Goal: Task Accomplishment & Management: Manage account settings

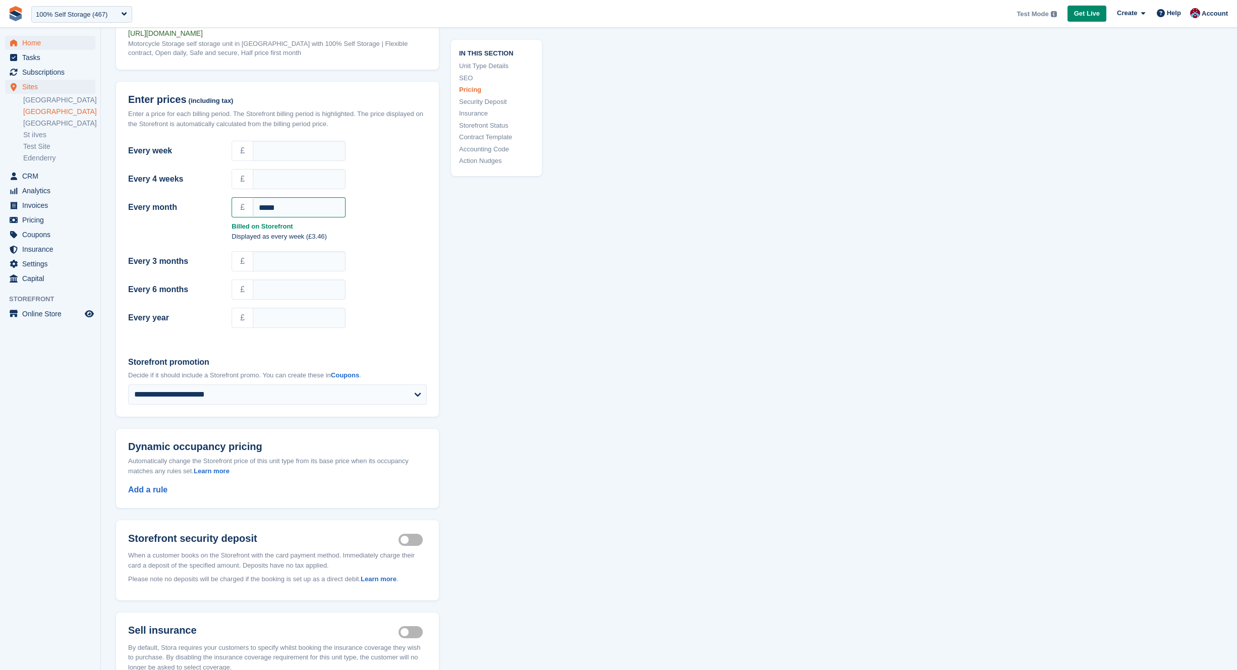
scroll to position [878, 0]
click at [43, 47] on span "Home" at bounding box center [52, 43] width 61 height 14
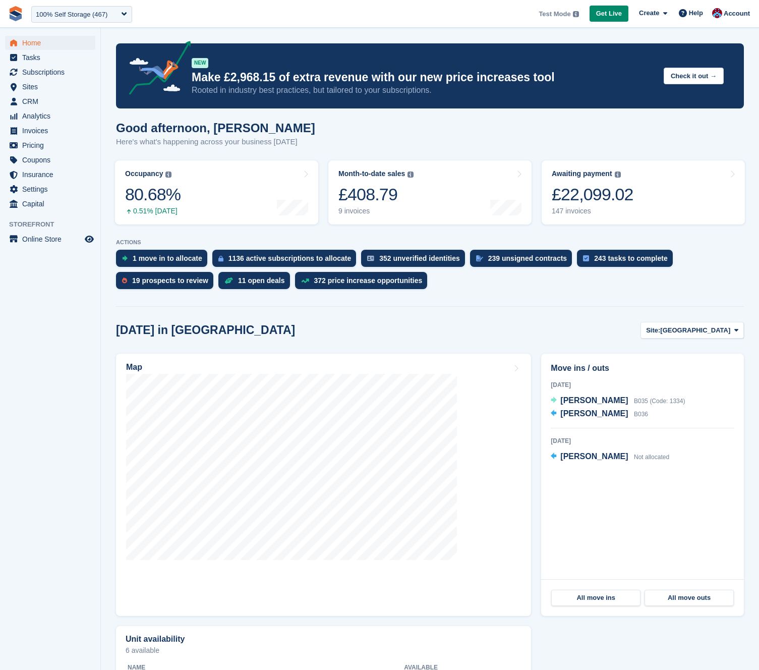
click at [2, 120] on li "Analytics Analytics" at bounding box center [50, 116] width 100 height 14
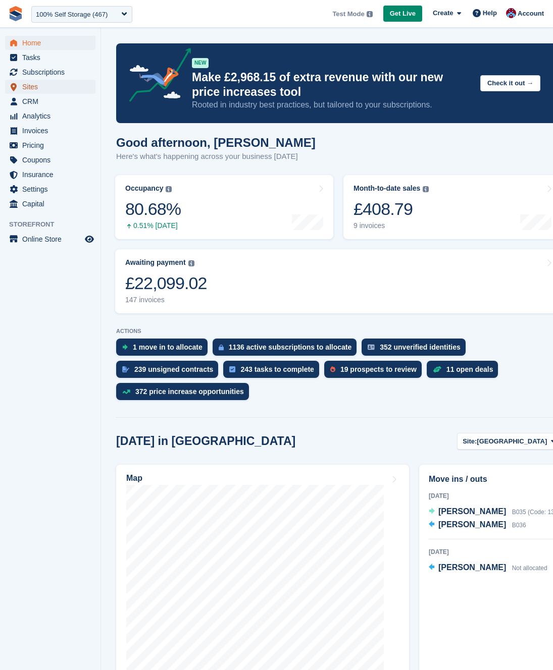
click at [34, 85] on span "Sites" at bounding box center [52, 87] width 61 height 14
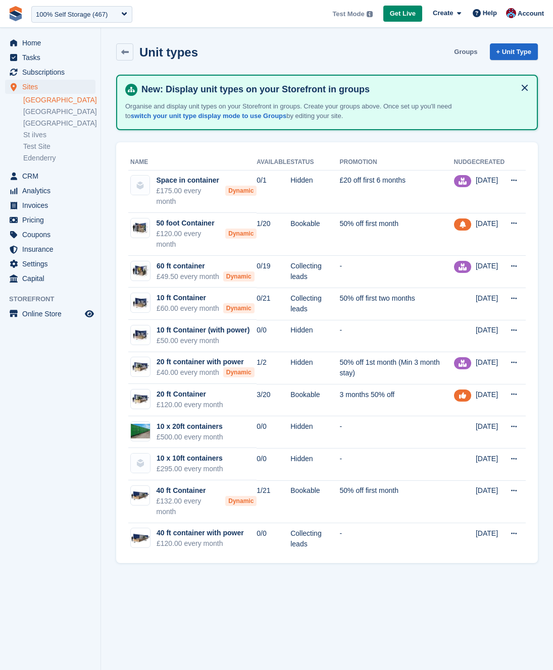
click at [459, 53] on link "Groups" at bounding box center [465, 51] width 31 height 17
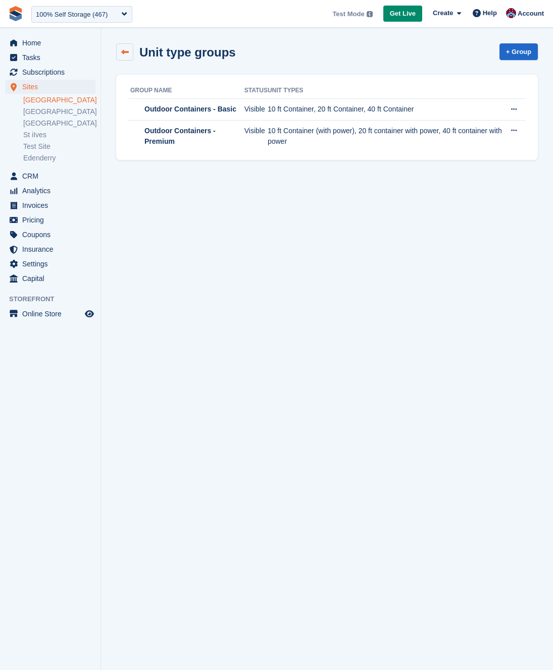
click at [125, 49] on icon at bounding box center [125, 52] width 8 height 8
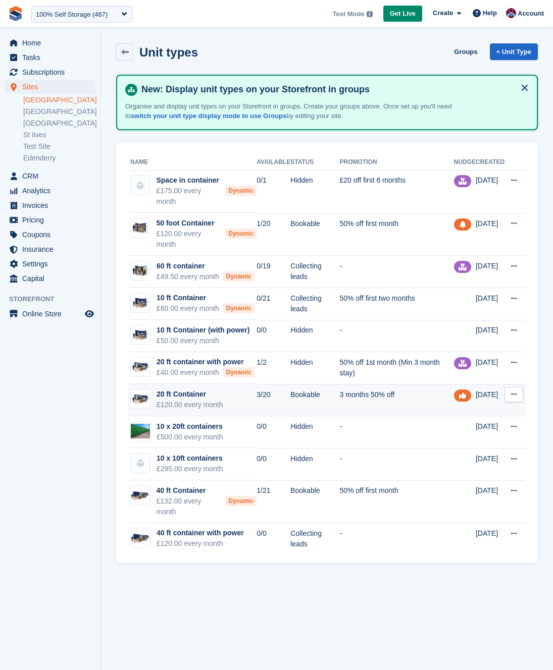
click at [203, 400] on div "20 ft Container" at bounding box center [189, 394] width 67 height 11
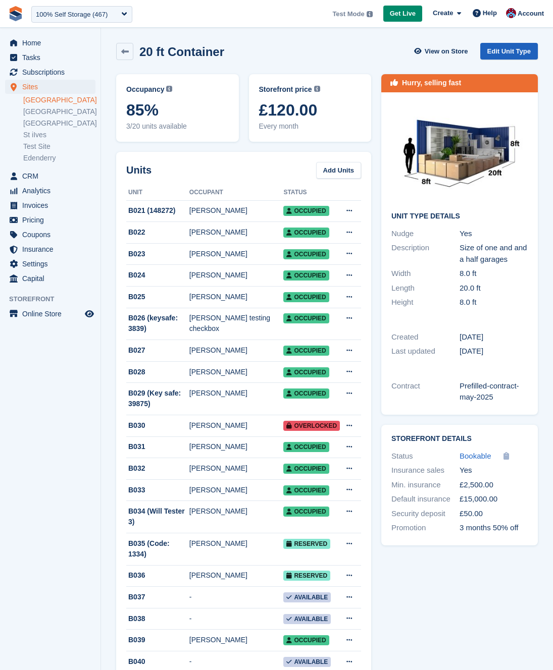
scroll to position [1, 0]
click at [427, 82] on div "Hurry, selling fast" at bounding box center [431, 83] width 59 height 11
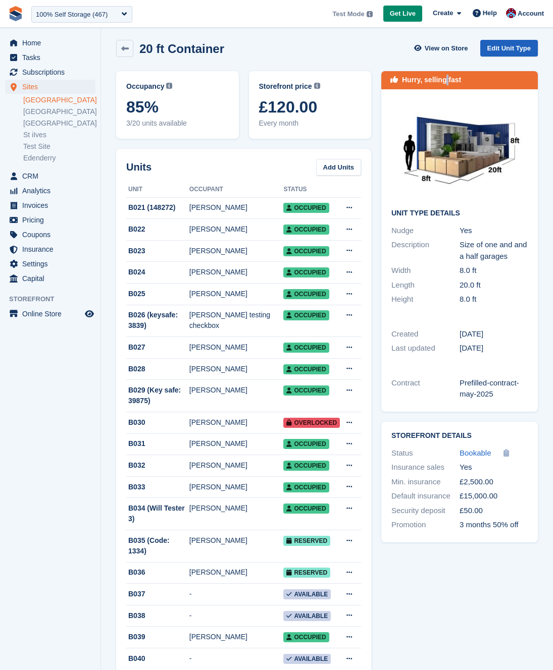
scroll to position [4, 0]
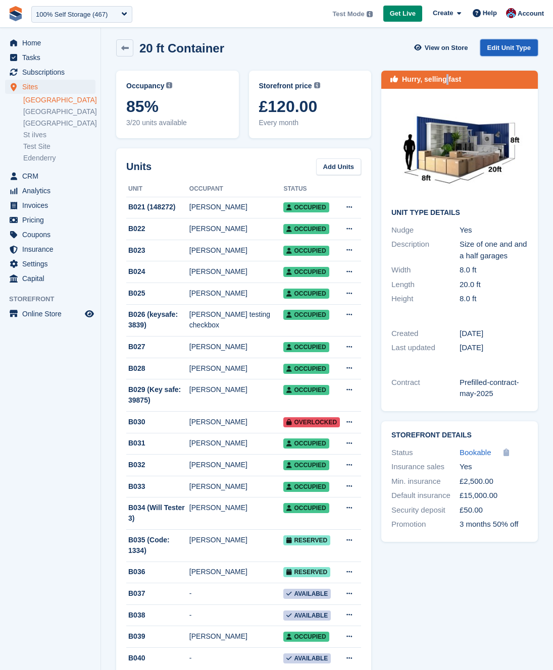
click at [505, 55] on link "Edit Unit Type" at bounding box center [509, 47] width 58 height 17
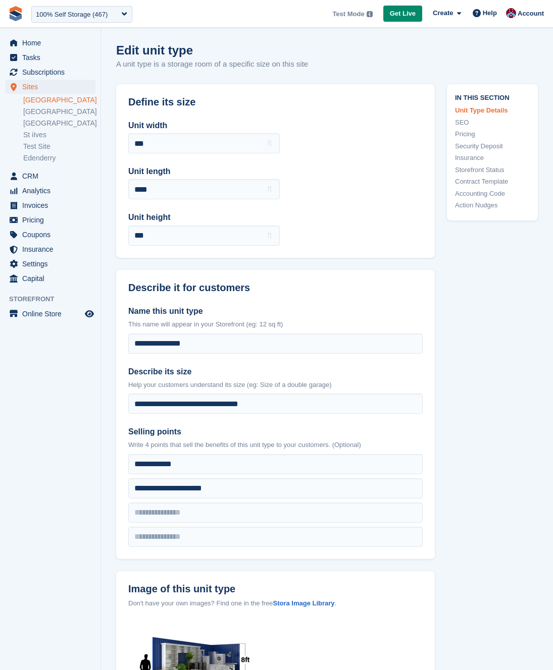
click at [463, 203] on link "Action Nudges" at bounding box center [492, 205] width 75 height 10
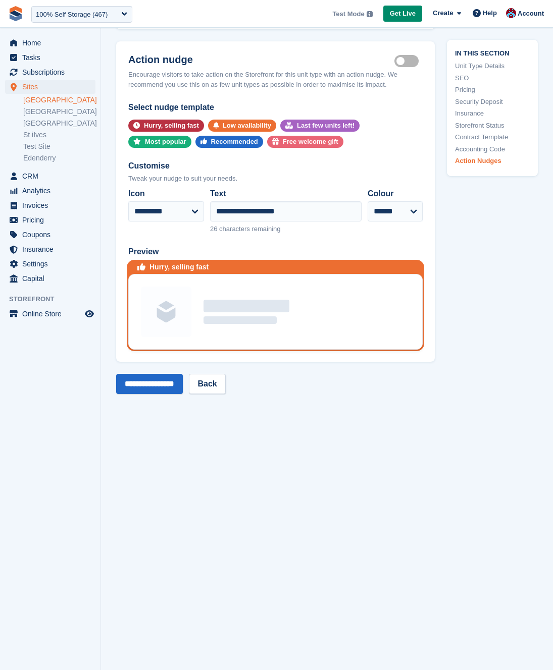
scroll to position [2112, 0]
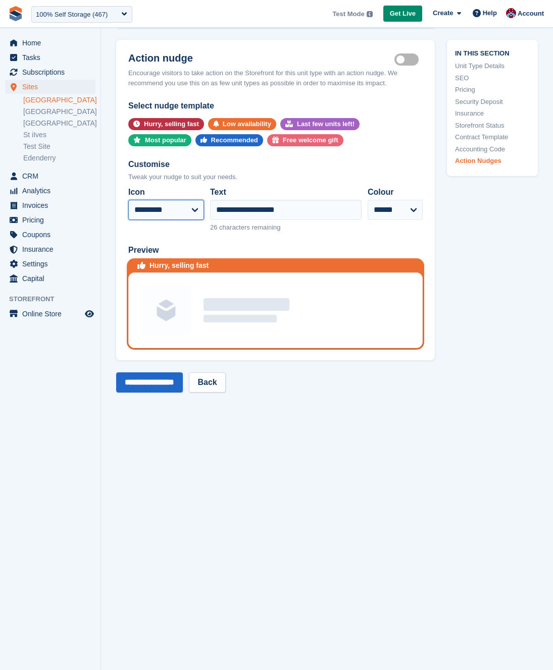
click at [176, 200] on select "**********" at bounding box center [166, 210] width 76 height 20
click at [128, 200] on select "**********" at bounding box center [166, 210] width 76 height 20
click at [180, 204] on select "**********" at bounding box center [166, 210] width 76 height 20
click at [128, 200] on select "**********" at bounding box center [166, 210] width 76 height 20
click at [178, 200] on select "**********" at bounding box center [166, 210] width 76 height 20
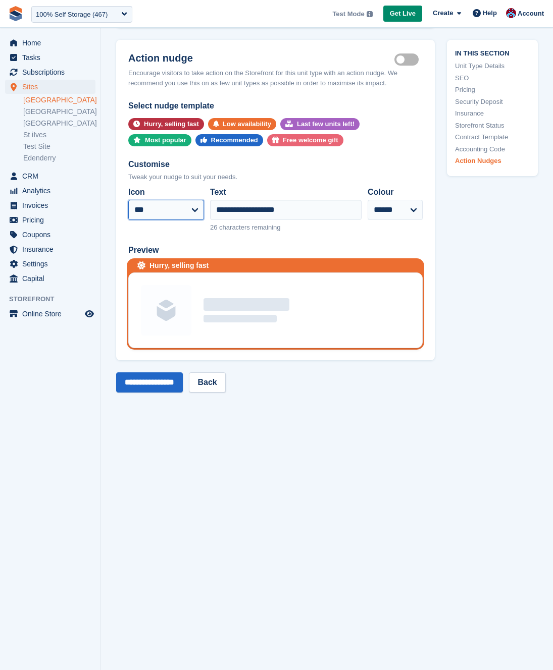
select select "*****"
click at [128, 200] on select "**********" at bounding box center [166, 210] width 76 height 20
click at [157, 372] on input "**********" at bounding box center [149, 382] width 67 height 20
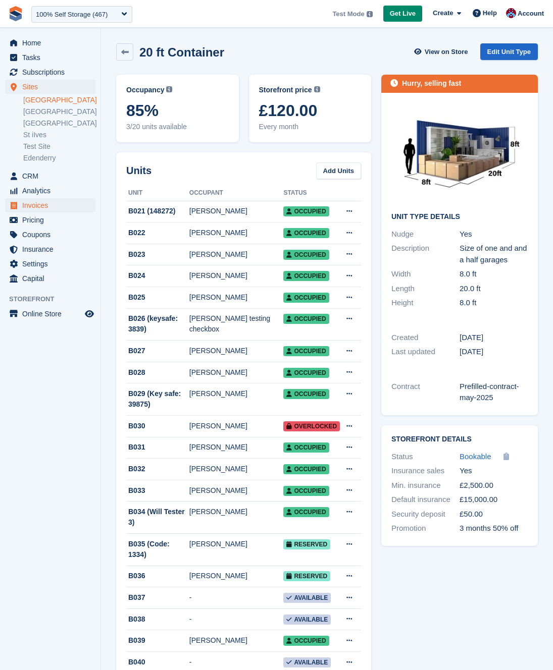
scroll to position [2, 0]
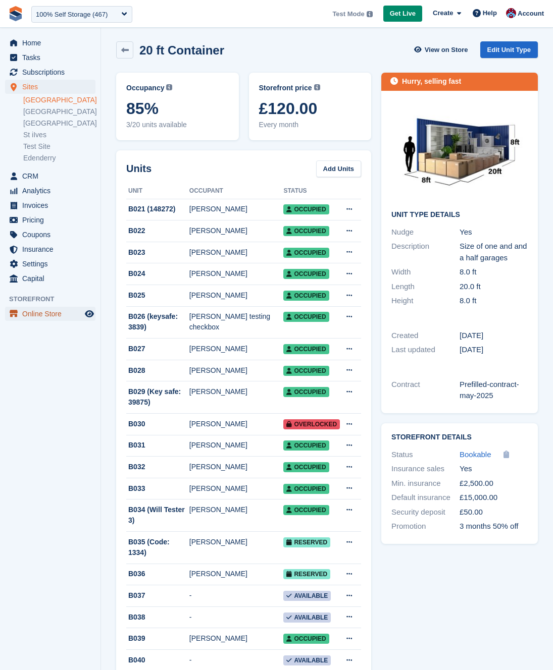
click at [58, 319] on span "Online Store" at bounding box center [52, 314] width 61 height 14
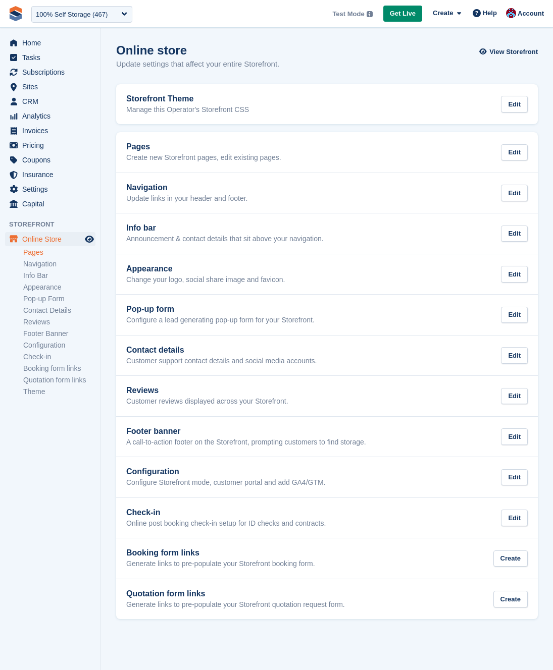
click at [34, 254] on link "Pages" at bounding box center [59, 253] width 72 height 10
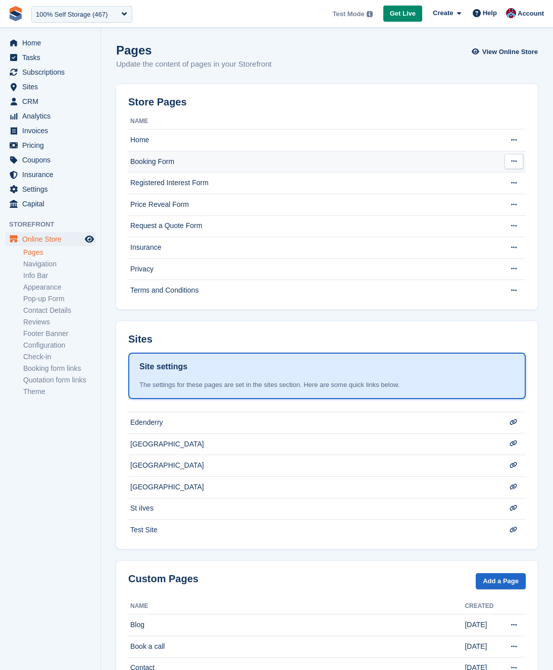
click at [151, 162] on td "Booking Form" at bounding box center [316, 162] width 376 height 22
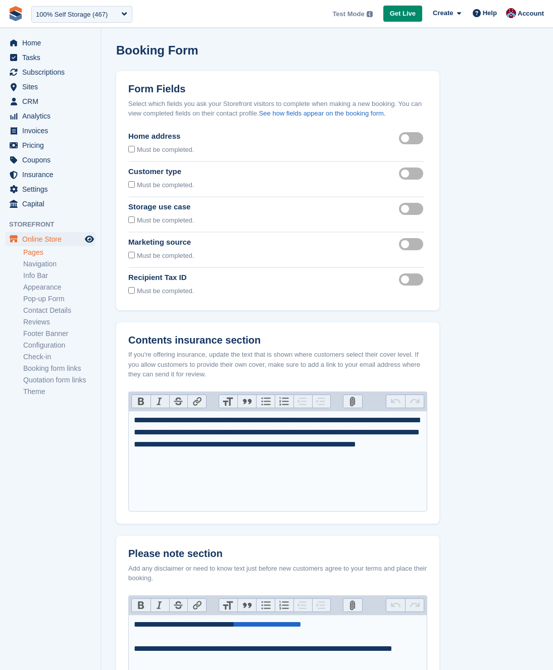
click at [413, 280] on label "Recipient tax id visible" at bounding box center [413, 280] width 28 height 2
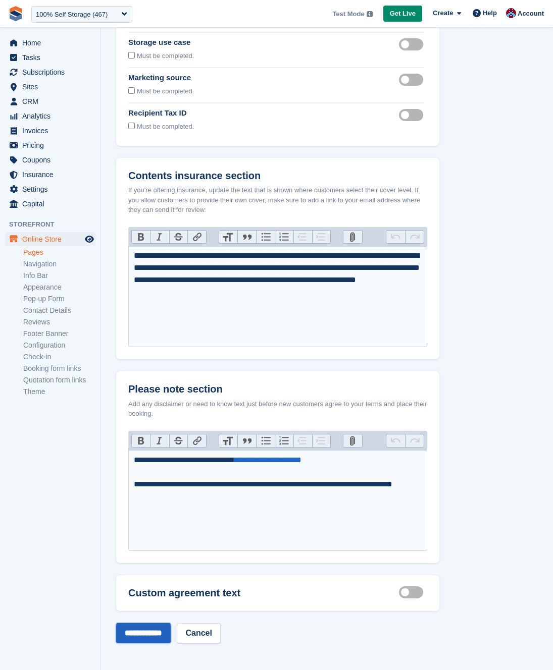
click at [157, 633] on input "**********" at bounding box center [143, 633] width 55 height 20
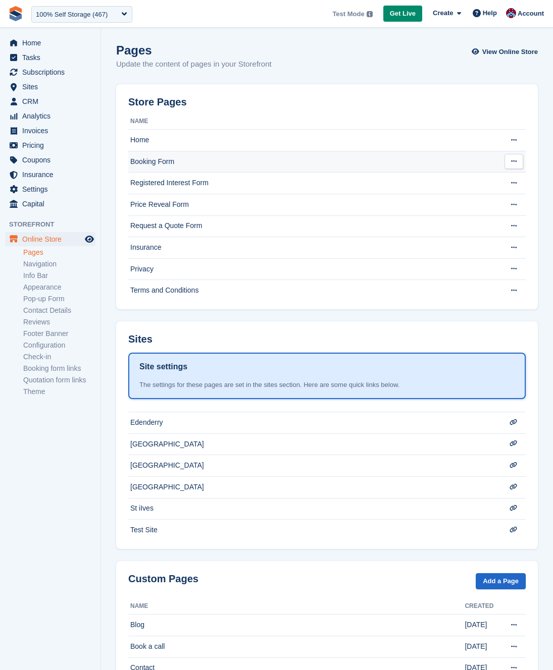
click at [140, 159] on td "Booking Form" at bounding box center [316, 162] width 376 height 22
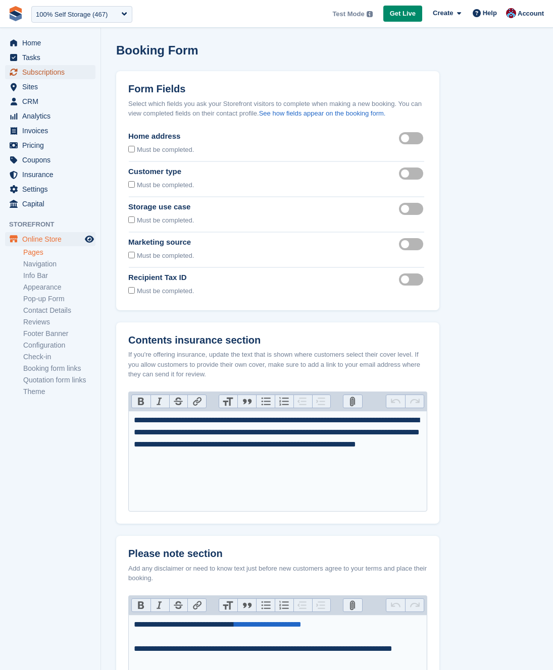
click at [38, 71] on span "Subscriptions" at bounding box center [52, 72] width 61 height 14
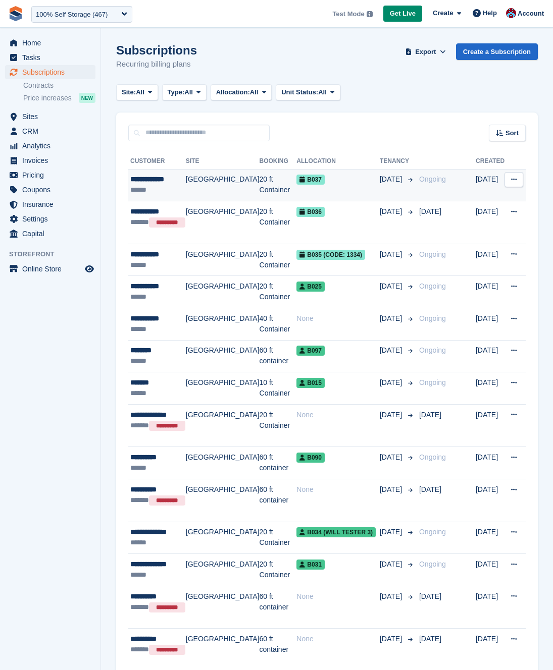
click at [205, 183] on td "[GEOGRAPHIC_DATA]" at bounding box center [223, 185] width 74 height 32
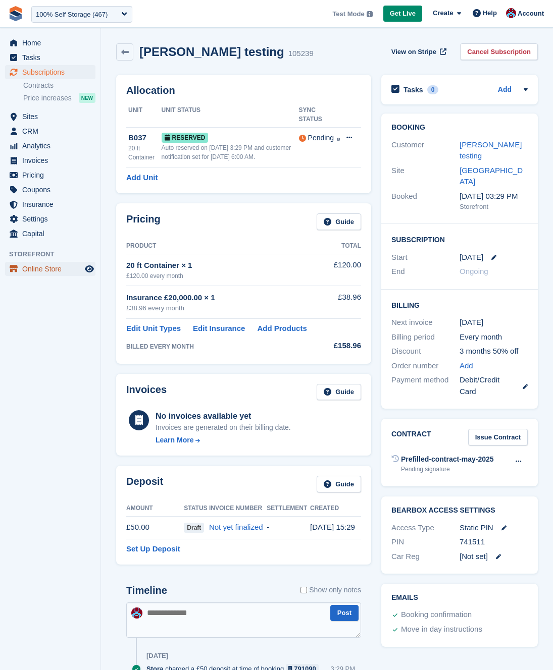
click at [38, 268] on span "Online Store" at bounding box center [52, 269] width 61 height 14
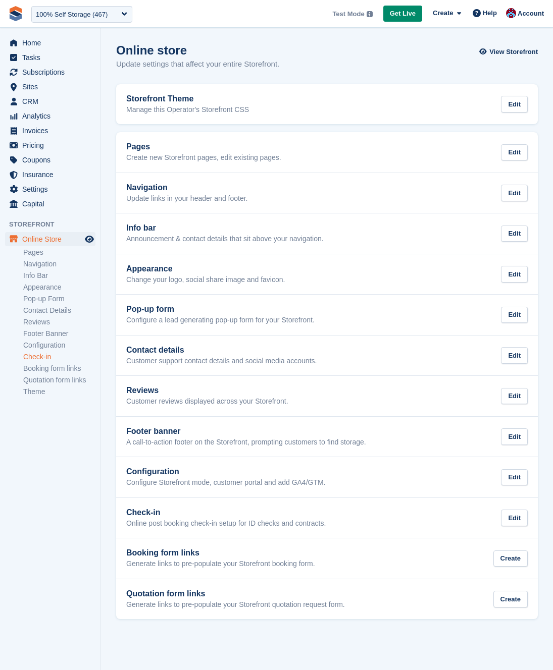
click at [36, 354] on link "Check-in" at bounding box center [59, 357] width 72 height 10
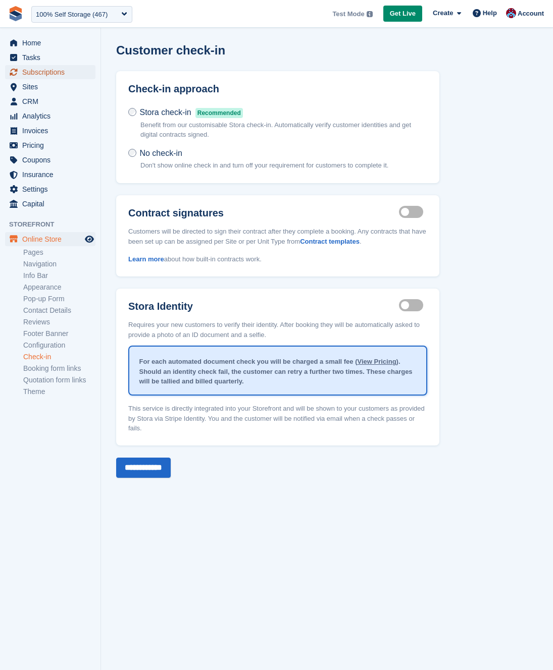
click at [53, 72] on span "Subscriptions" at bounding box center [52, 72] width 61 height 14
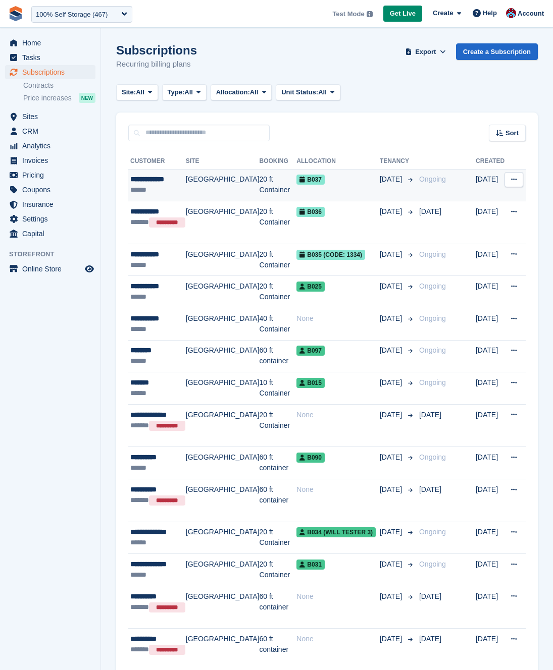
click at [183, 187] on div "******" at bounding box center [158, 190] width 56 height 11
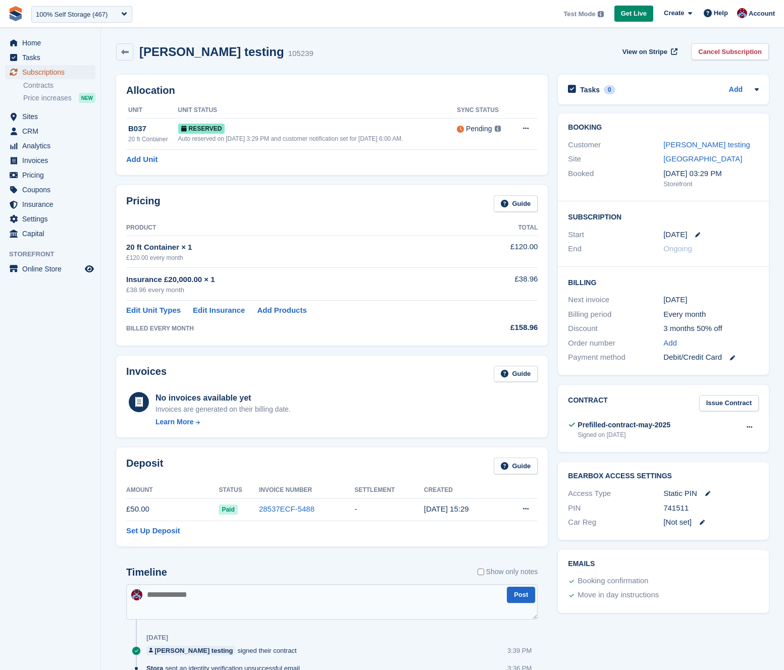
click at [48, 73] on span "Subscriptions" at bounding box center [52, 72] width 61 height 14
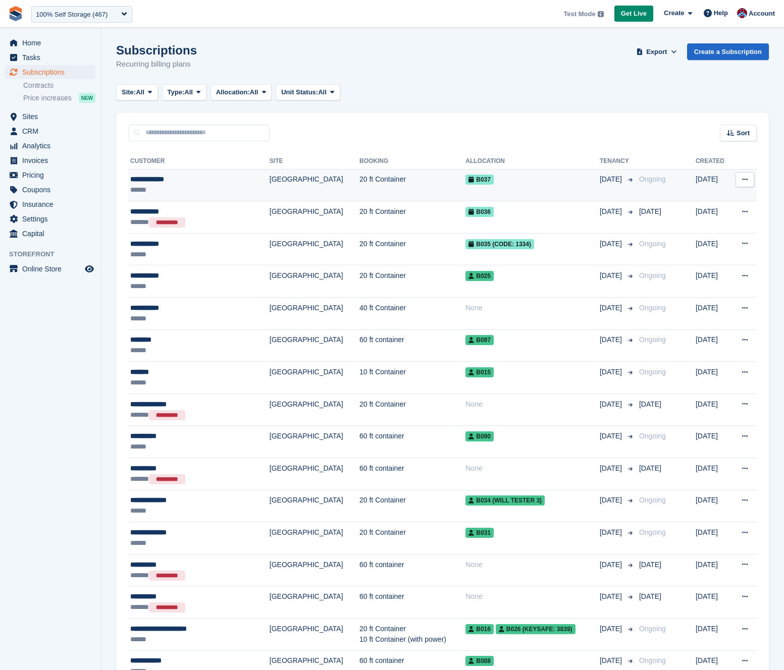
click at [179, 187] on div "******" at bounding box center [187, 190] width 114 height 11
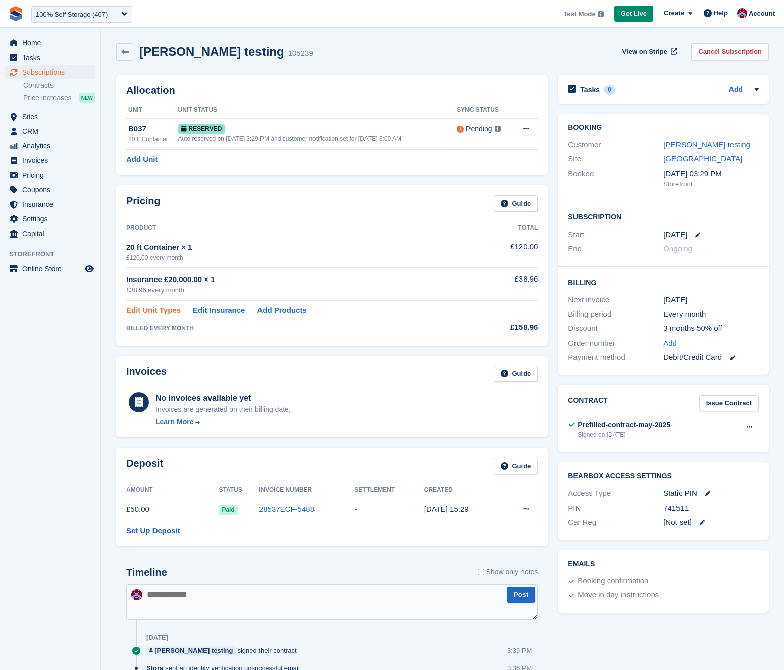
click at [136, 312] on link "Edit Unit Types" at bounding box center [153, 311] width 55 height 12
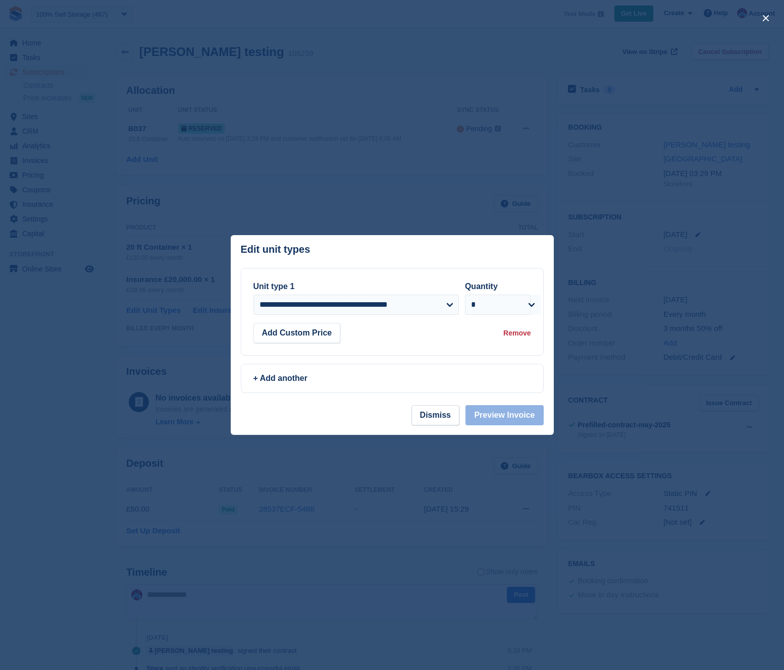
click at [132, 351] on div at bounding box center [392, 335] width 784 height 670
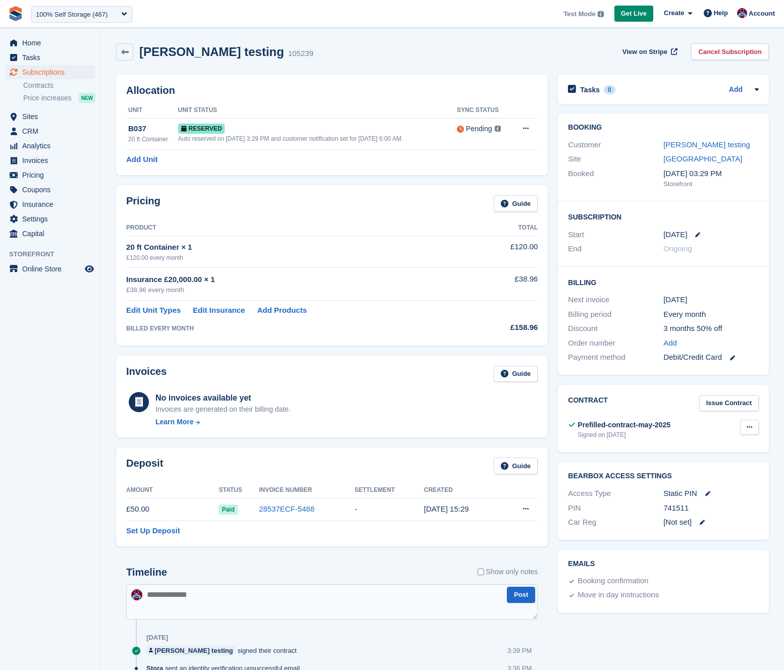
click at [755, 425] on button at bounding box center [749, 427] width 19 height 15
click at [754, 426] on button at bounding box center [749, 427] width 19 height 15
drag, startPoint x: 754, startPoint y: 426, endPoint x: 747, endPoint y: 434, distance: 11.4
click at [747, 434] on button at bounding box center [749, 427] width 19 height 15
click at [618, 423] on div "Prefilled-contract-may-2025" at bounding box center [623, 425] width 93 height 11
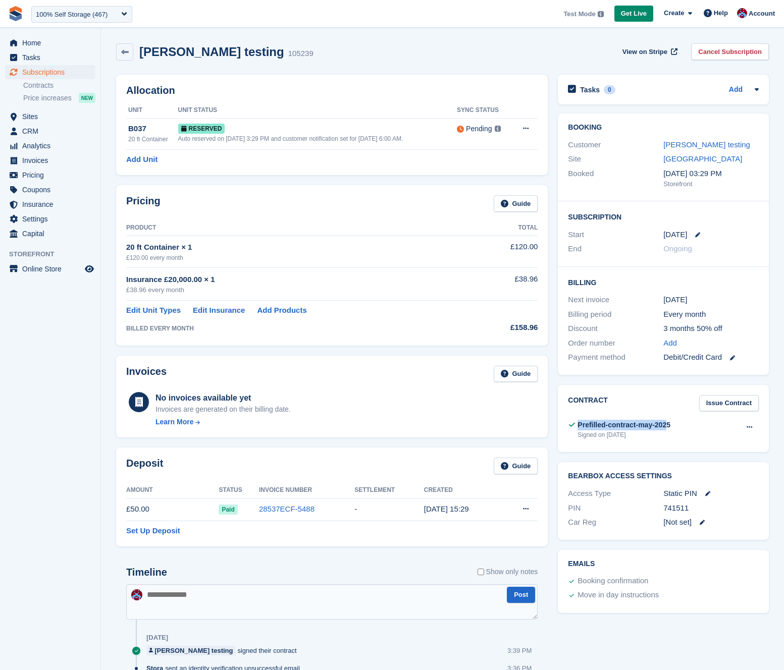
drag, startPoint x: 576, startPoint y: 427, endPoint x: 672, endPoint y: 426, distance: 95.4
click at [670, 426] on div "Prefilled-contract-may-2025 Signed on 1 Sep" at bounding box center [619, 430] width 102 height 20
drag, startPoint x: 680, startPoint y: 425, endPoint x: 579, endPoint y: 424, distance: 101.4
click at [579, 424] on div "Prefilled-contract-may-2025 Signed on 1 Sep View Download" at bounding box center [663, 429] width 191 height 25
click at [583, 424] on div "Prefilled-contract-may-2025" at bounding box center [623, 425] width 93 height 11
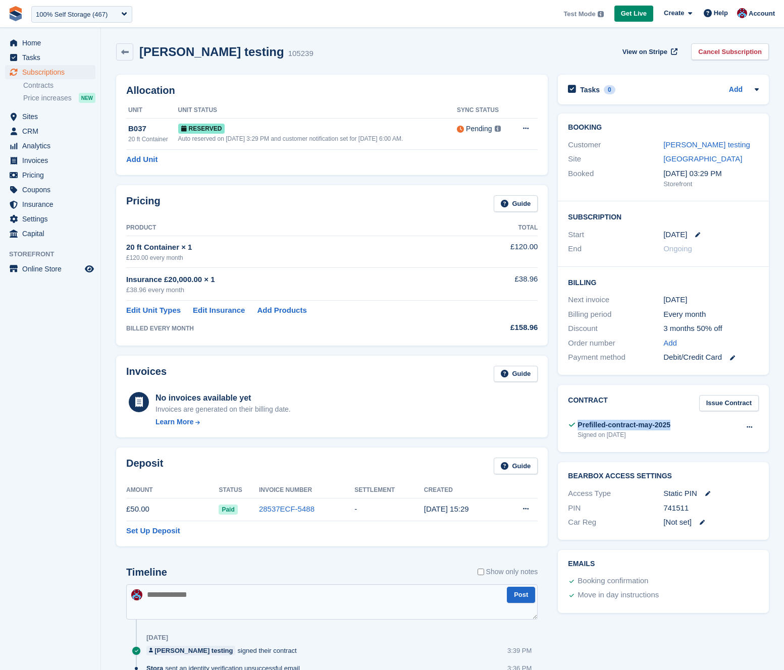
drag, startPoint x: 579, startPoint y: 427, endPoint x: 697, endPoint y: 430, distance: 118.6
click at [697, 430] on div "Prefilled-contract-may-2025 Signed on 1 Sep View Download" at bounding box center [663, 429] width 191 height 25
drag, startPoint x: 632, startPoint y: 439, endPoint x: 587, endPoint y: 438, distance: 45.4
click at [632, 439] on div "Signed on 1 Sep" at bounding box center [623, 434] width 93 height 9
click at [743, 426] on button at bounding box center [749, 427] width 19 height 15
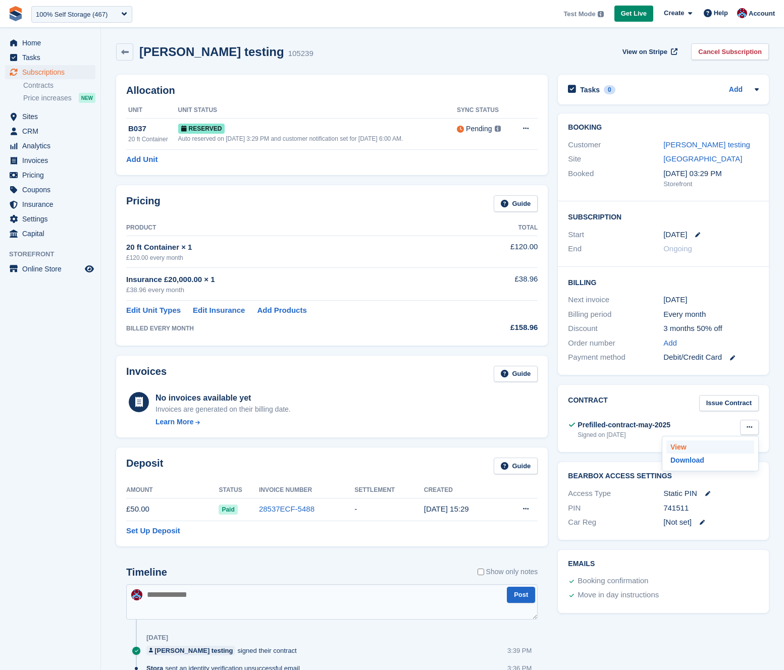
click at [716, 448] on p "View" at bounding box center [710, 447] width 88 height 13
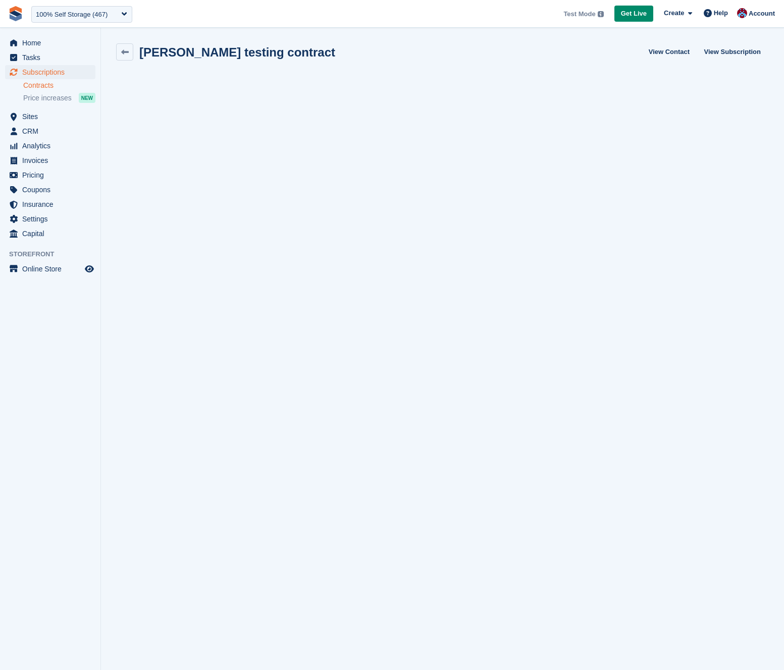
scroll to position [1, 0]
click at [27, 82] on link "Contracts" at bounding box center [59, 86] width 72 height 10
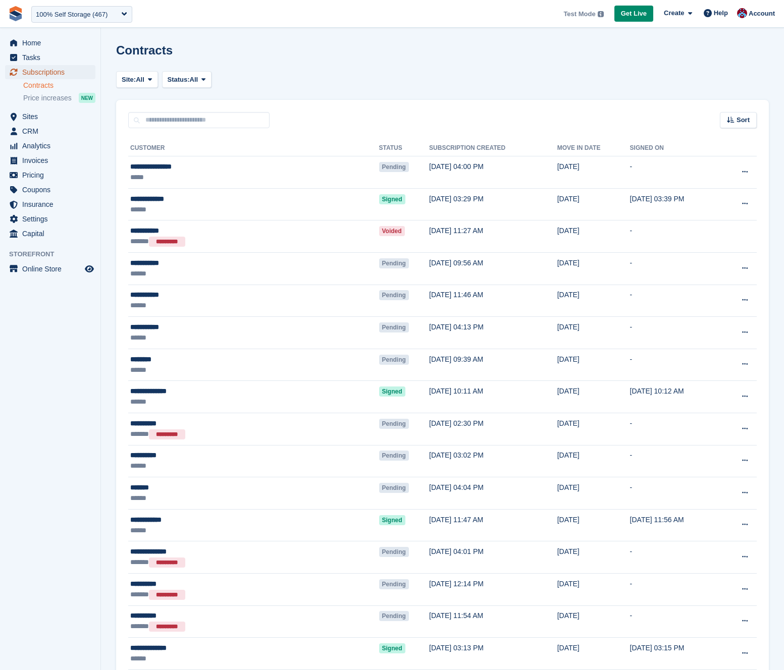
click at [33, 69] on span "Subscriptions" at bounding box center [52, 72] width 61 height 14
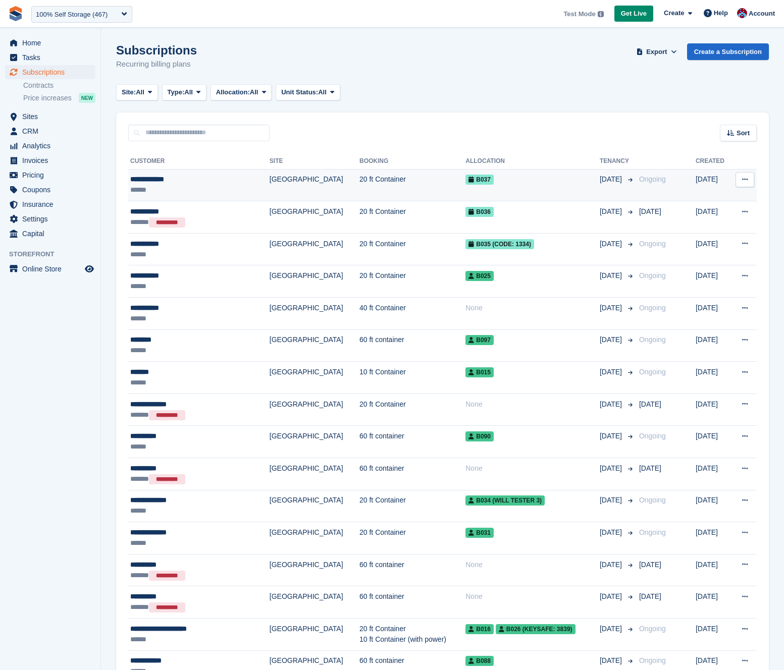
click at [194, 186] on div "******" at bounding box center [187, 190] width 114 height 11
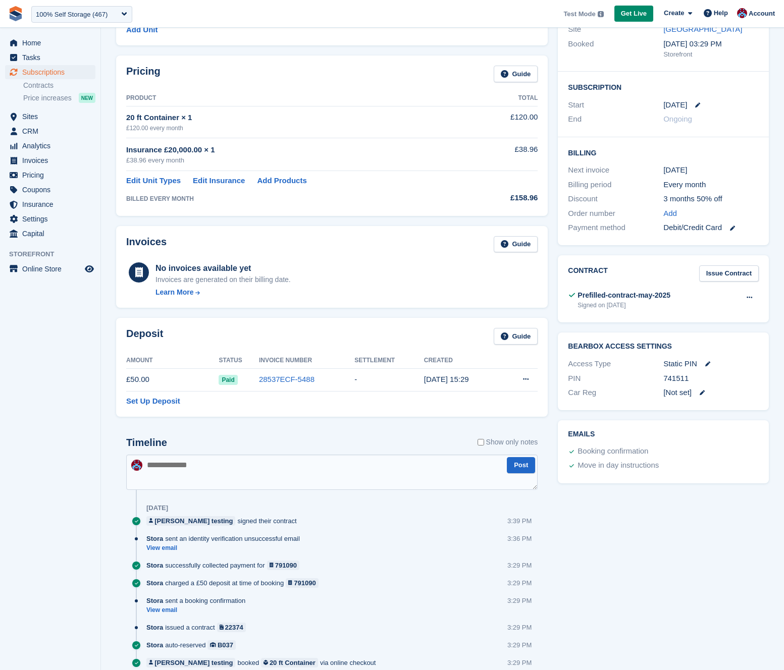
scroll to position [170, 0]
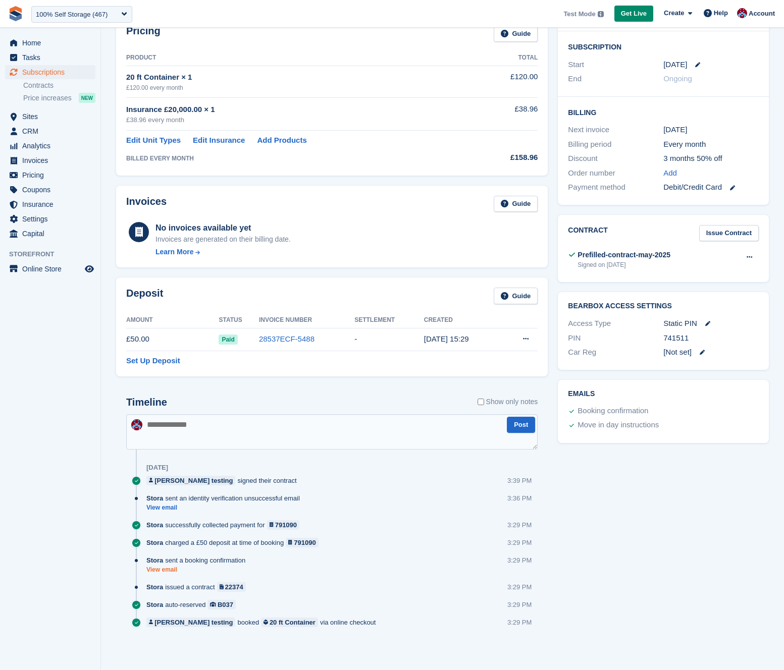
click at [161, 568] on link "View email" at bounding box center [198, 570] width 104 height 9
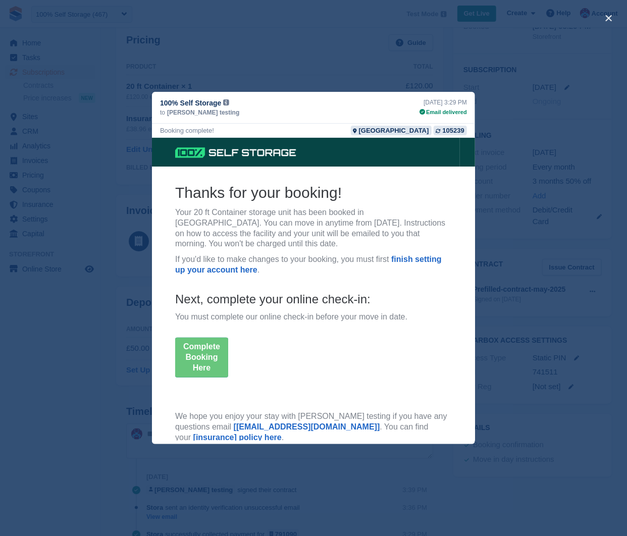
click at [413, 84] on div "close" at bounding box center [313, 268] width 627 height 536
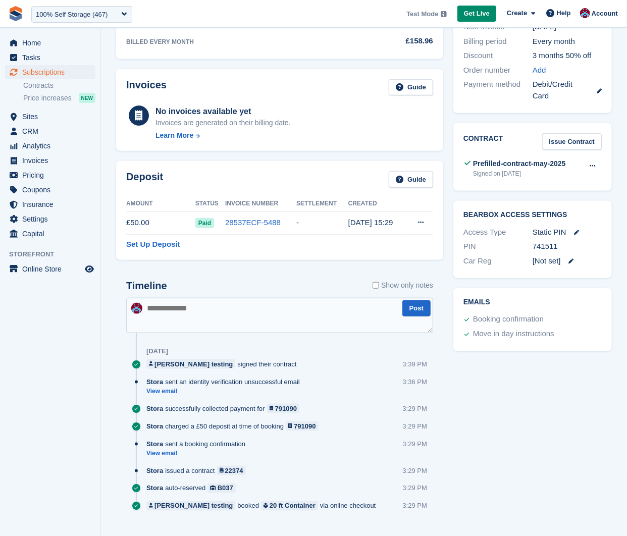
scroll to position [301, 0]
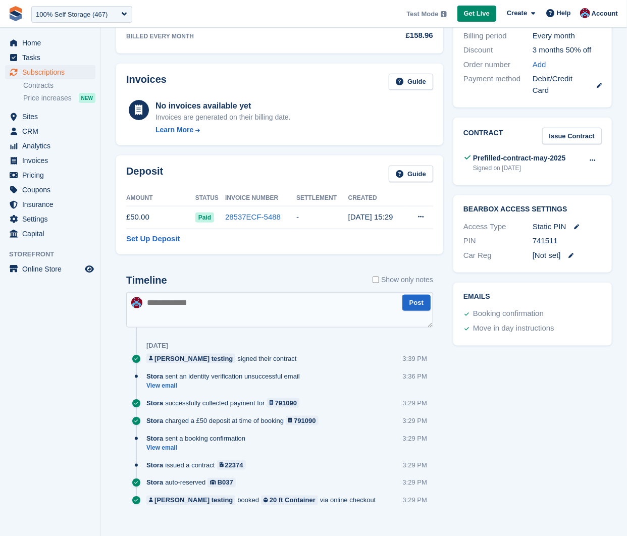
click at [202, 316] on textarea at bounding box center [279, 309] width 307 height 35
type textarea "**********"
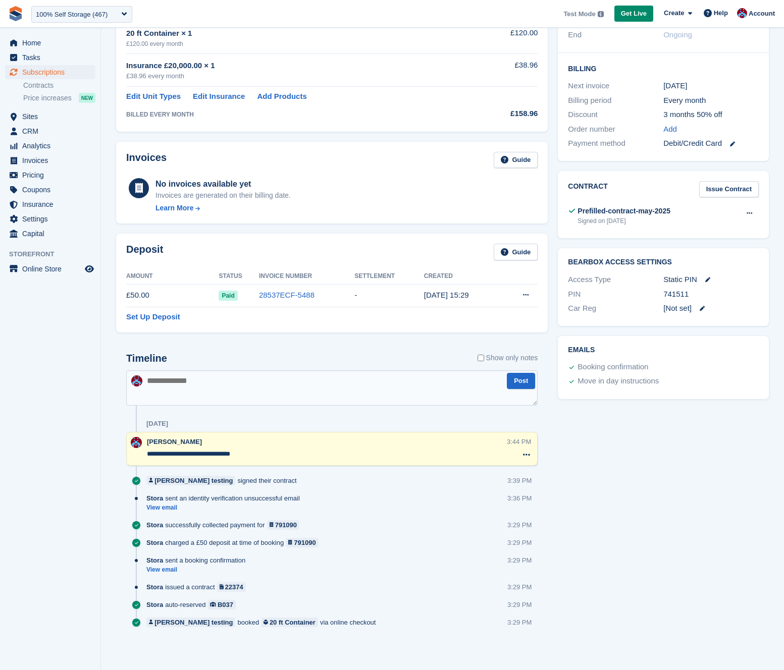
scroll to position [183, 0]
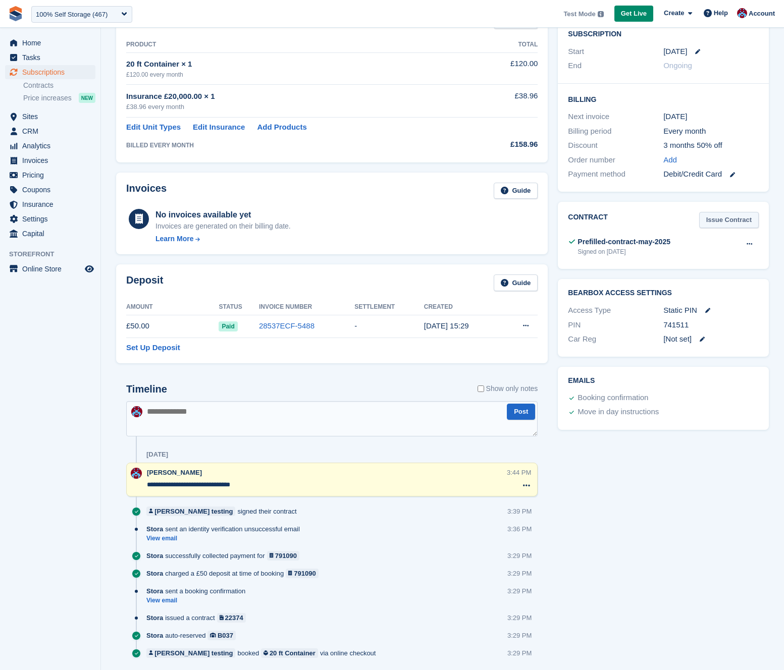
click at [725, 222] on link "Issue Contract" at bounding box center [729, 220] width 60 height 17
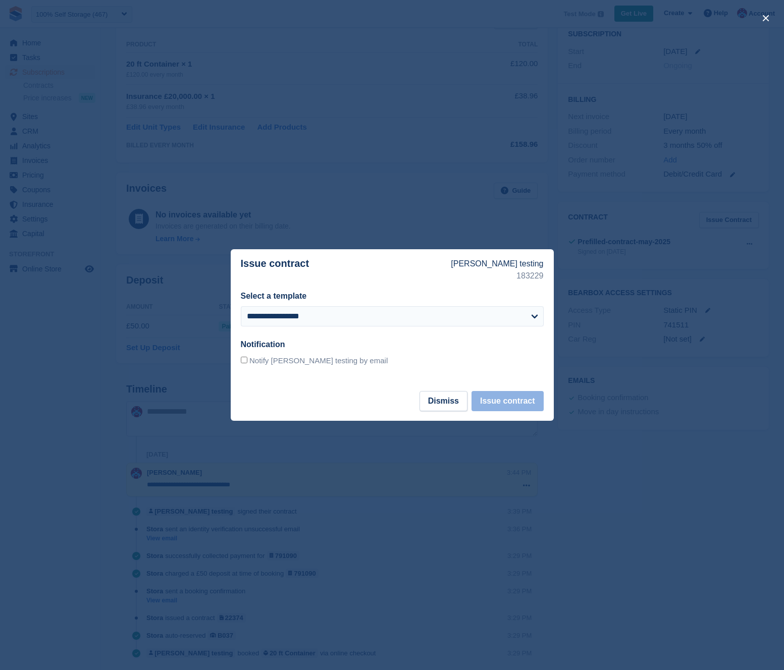
click at [672, 280] on div at bounding box center [392, 335] width 784 height 670
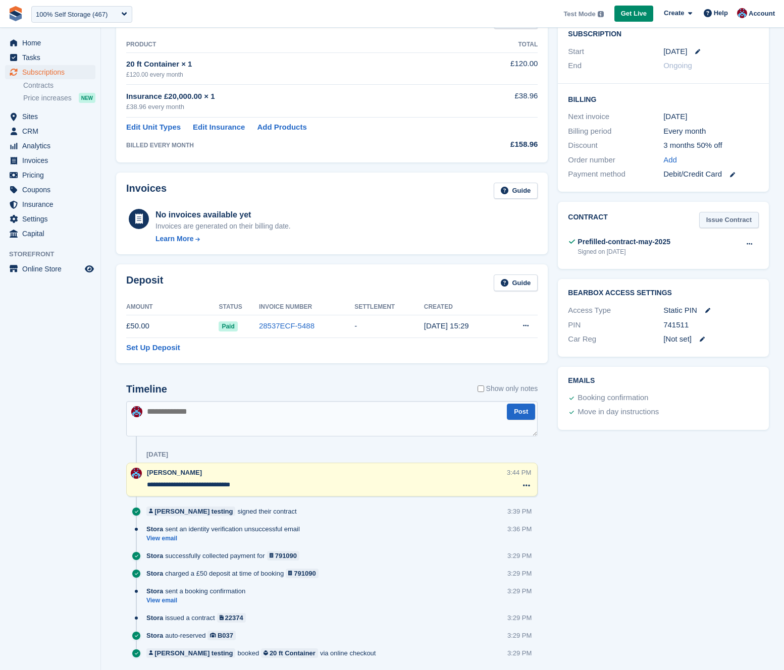
click at [715, 223] on link "Issue Contract" at bounding box center [729, 220] width 60 height 17
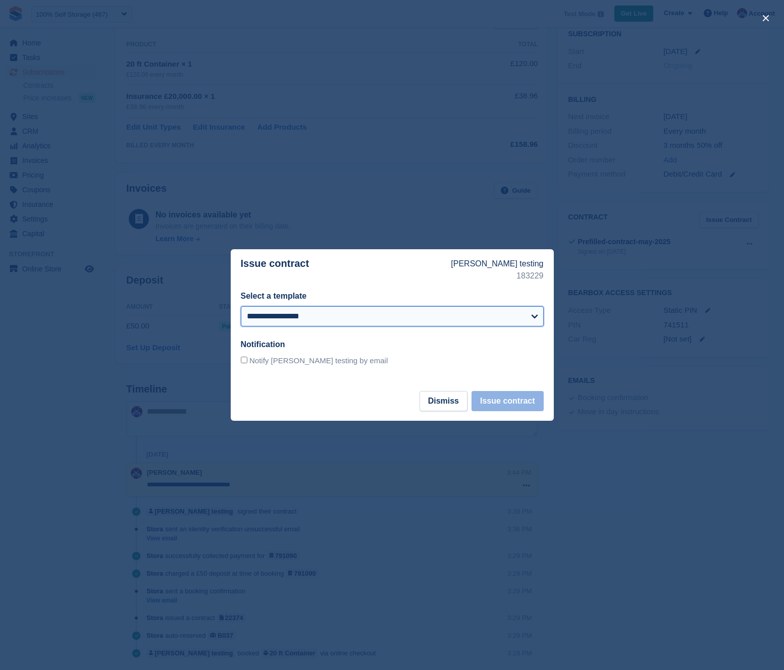
click at [468, 317] on select "**********" at bounding box center [392, 316] width 303 height 20
select select "*"
click at [241, 306] on select "**********" at bounding box center [392, 316] width 303 height 20
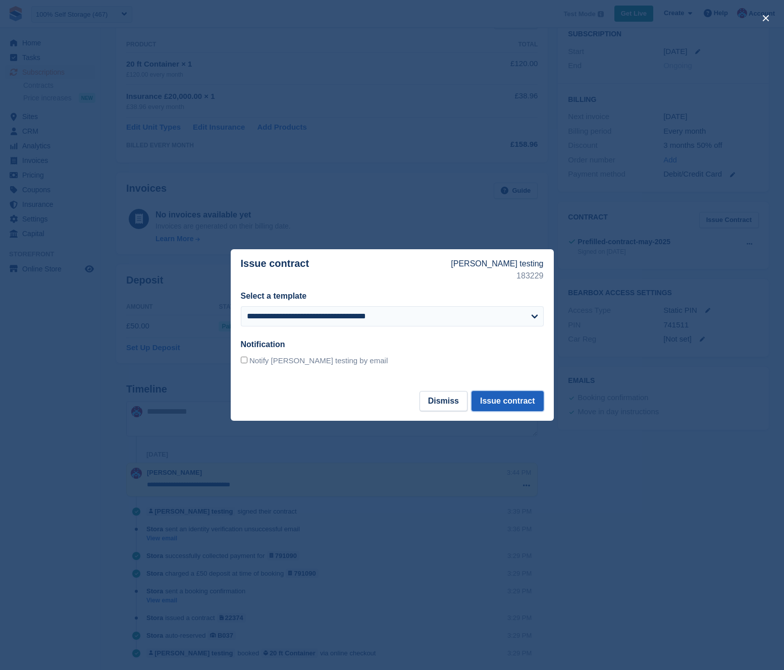
click at [519, 402] on button "Issue contract" at bounding box center [507, 401] width 72 height 20
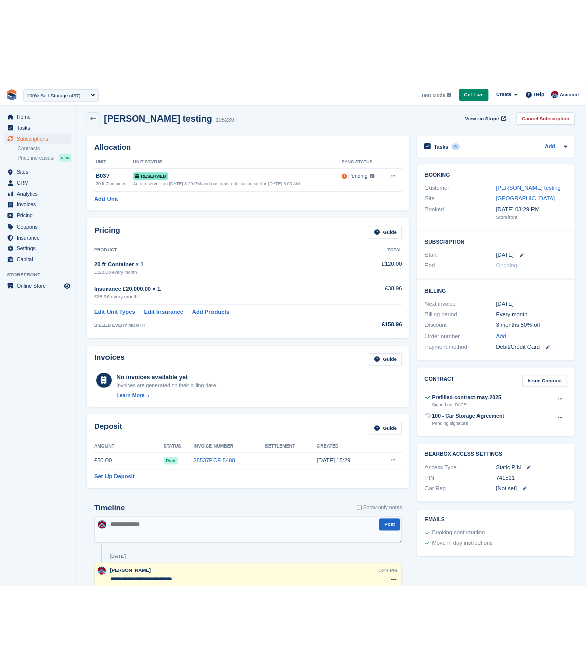
scroll to position [0, 0]
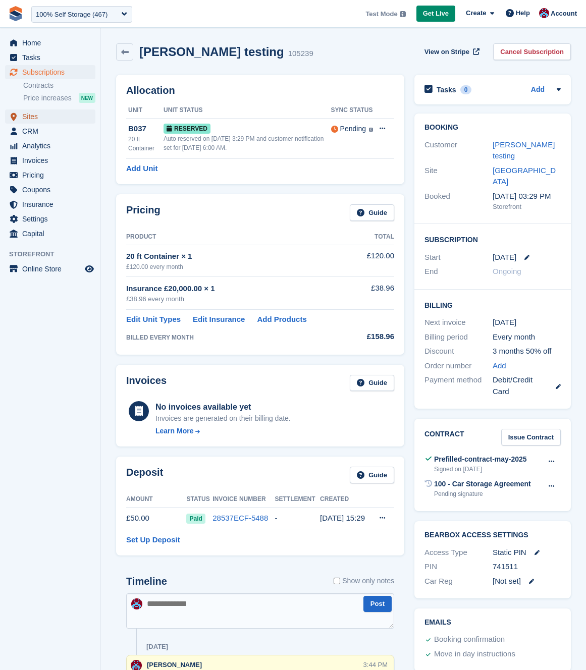
click at [25, 117] on span "Sites" at bounding box center [52, 117] width 61 height 14
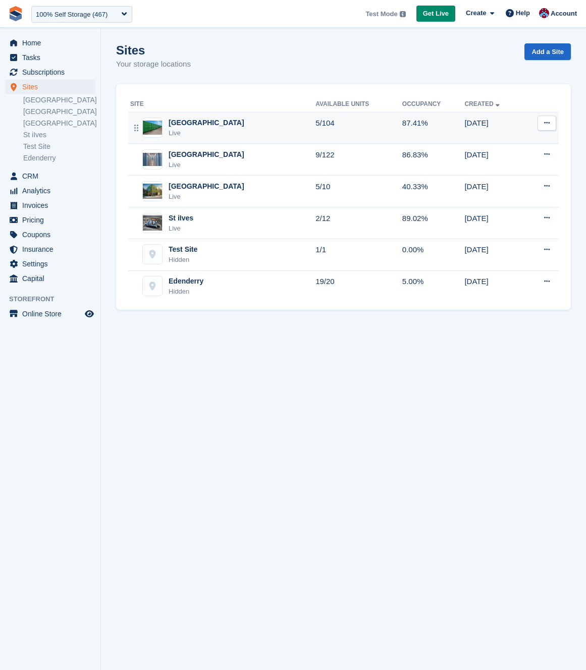
click at [192, 125] on div "[GEOGRAPHIC_DATA]" at bounding box center [207, 123] width 76 height 11
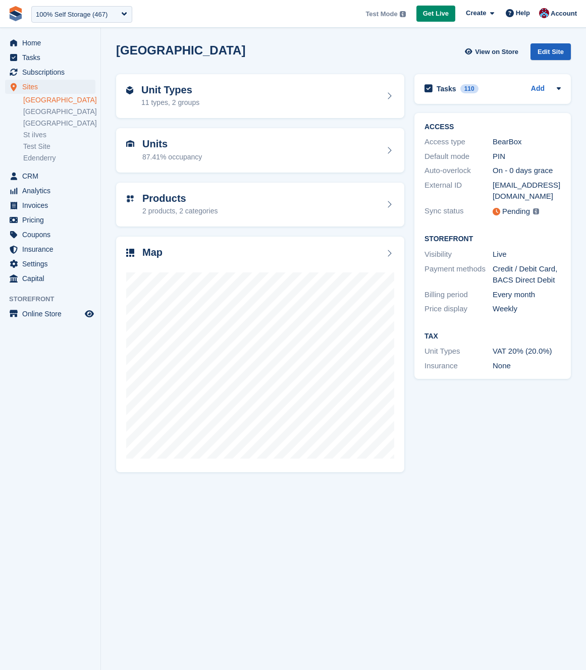
click at [552, 52] on div "Edit Site" at bounding box center [550, 51] width 40 height 17
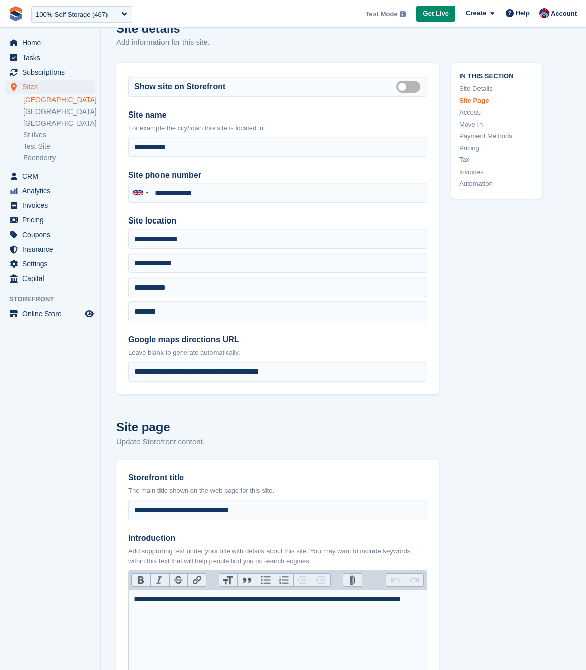
scroll to position [8, 0]
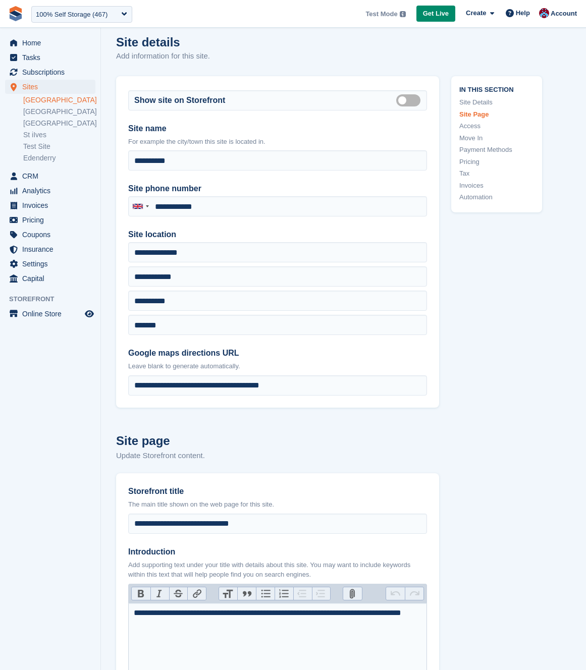
click at [471, 162] on link "Pricing" at bounding box center [496, 162] width 75 height 10
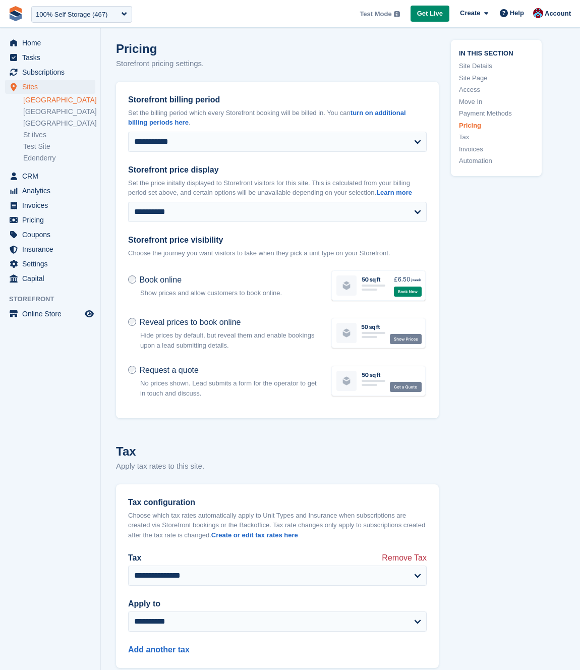
scroll to position [3784, 0]
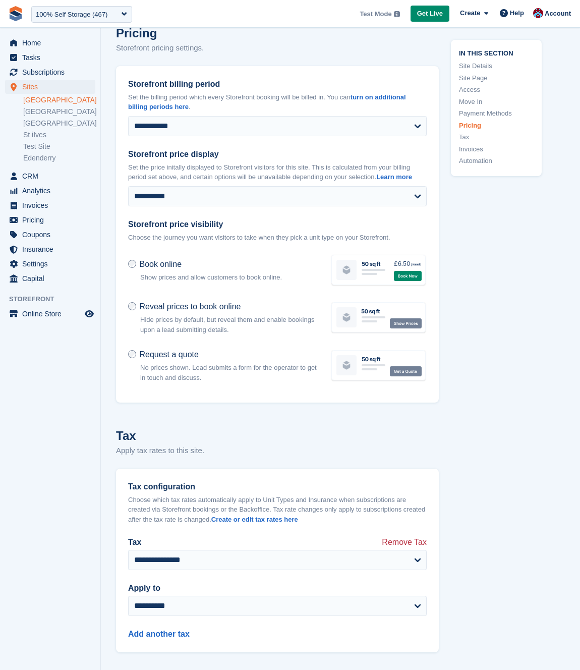
click at [479, 76] on link "Site Page" at bounding box center [496, 78] width 75 height 10
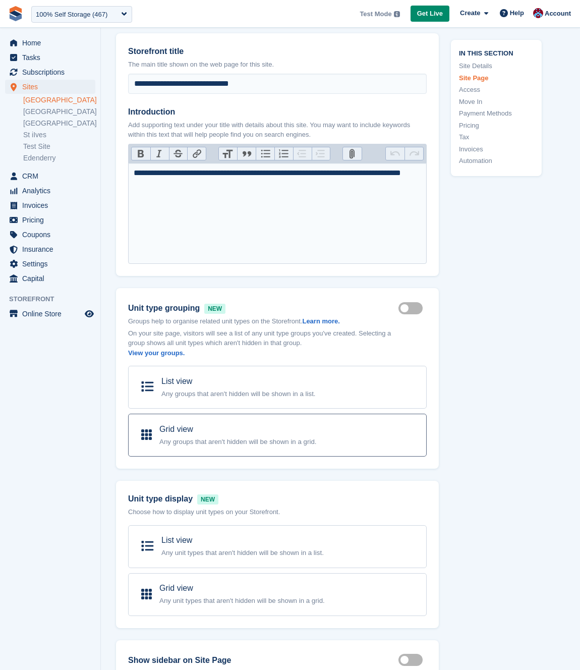
scroll to position [452, 0]
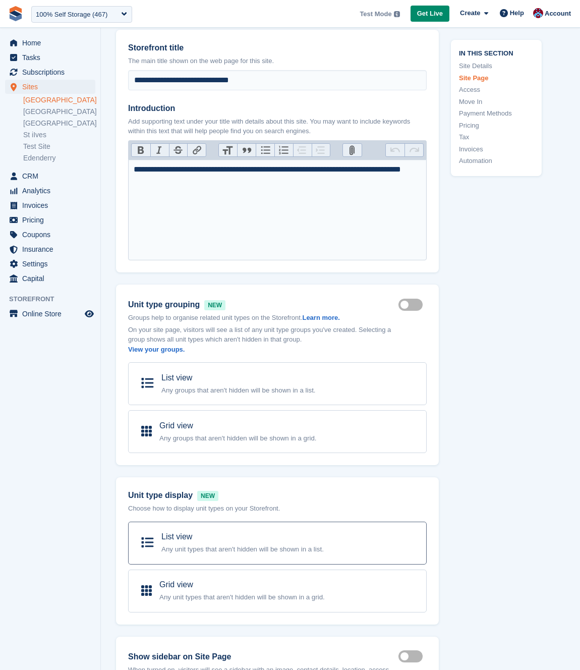
click at [191, 552] on small "Any unit types that aren't hidden will be shown in a list." at bounding box center [242, 550] width 162 height 8
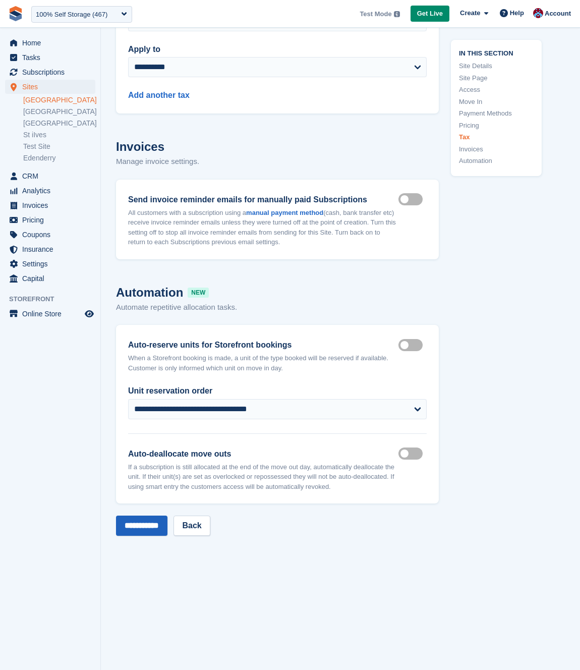
scroll to position [4313, 0]
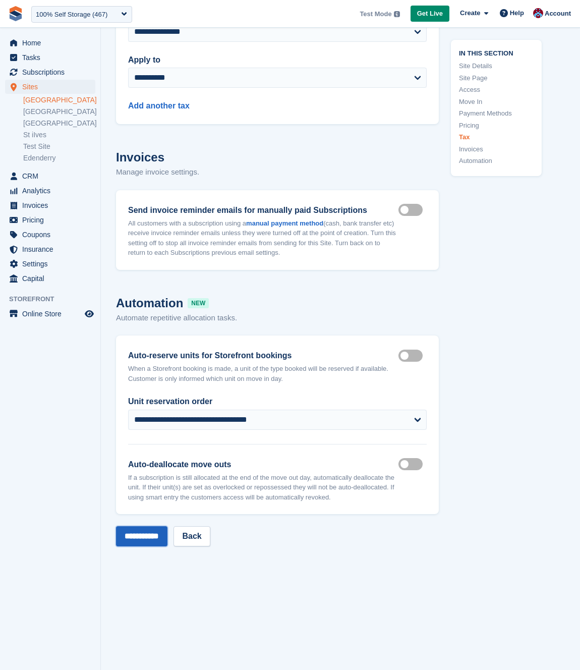
click at [148, 540] on input "**********" at bounding box center [141, 536] width 51 height 20
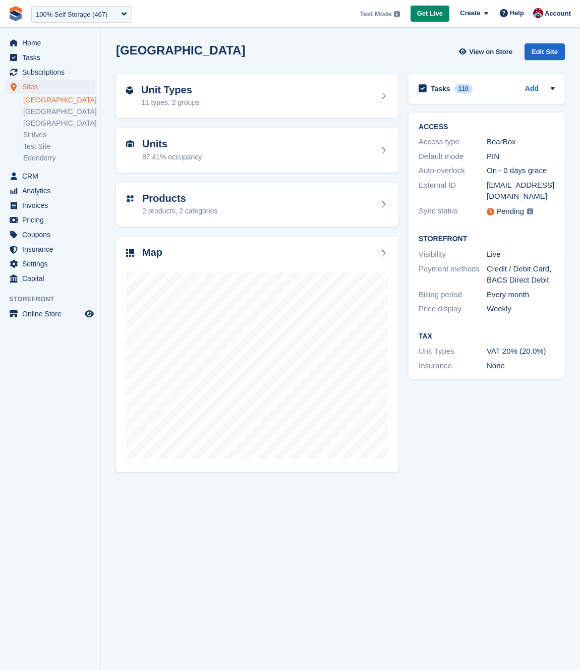
click at [39, 102] on link "[GEOGRAPHIC_DATA]" at bounding box center [59, 100] width 72 height 10
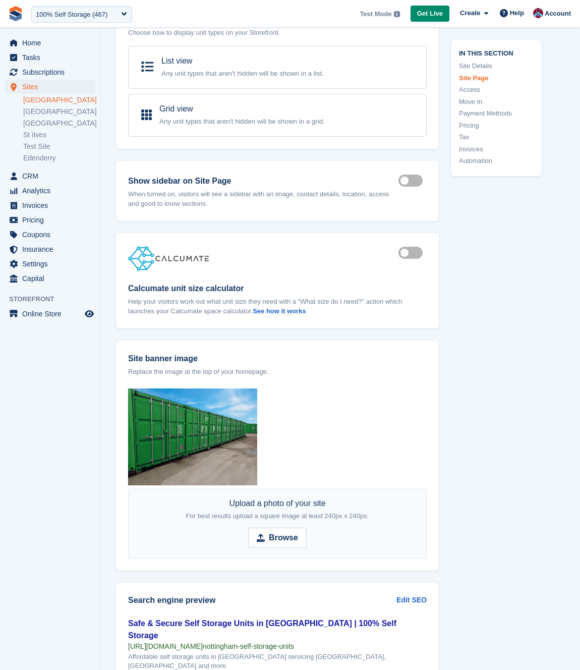
scroll to position [928, 0]
click at [414, 181] on label "Storefront show sidebar on site page" at bounding box center [413, 181] width 28 height 2
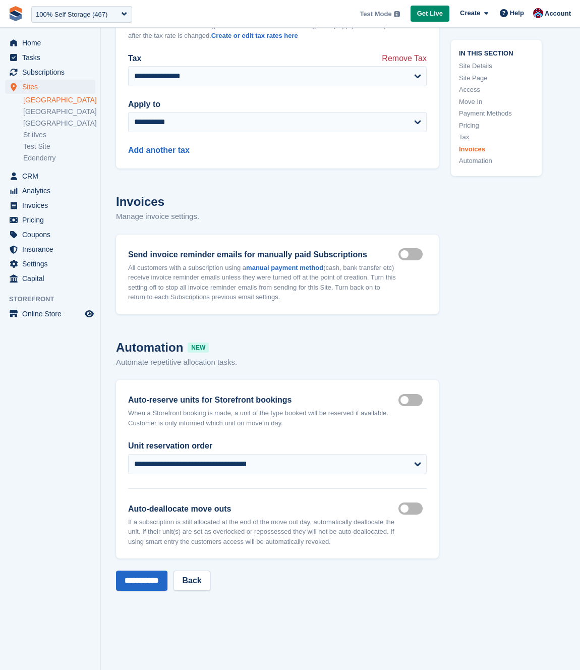
scroll to position [4545, 0]
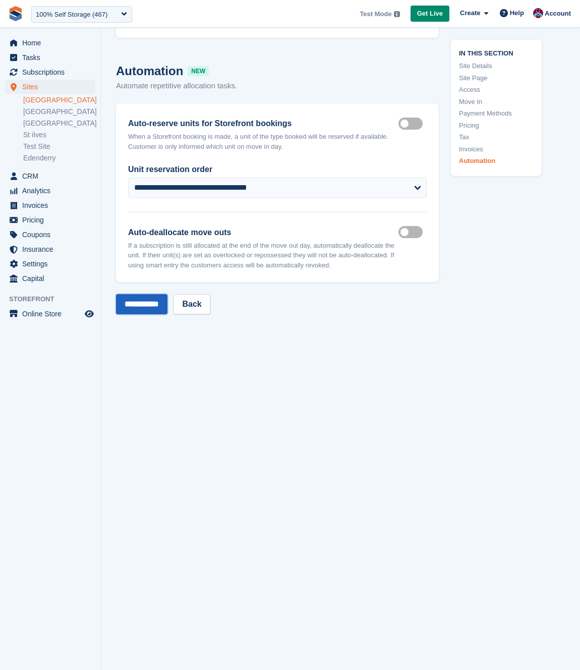
click at [141, 304] on input "**********" at bounding box center [141, 304] width 51 height 20
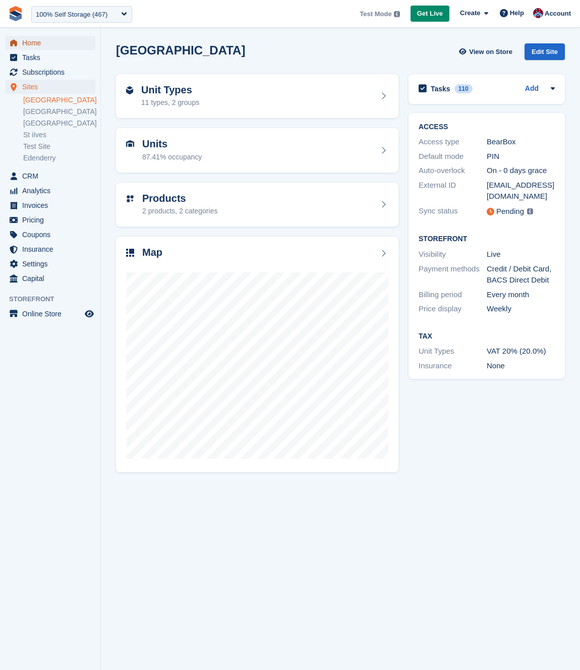
click at [30, 42] on span "Home" at bounding box center [52, 43] width 61 height 14
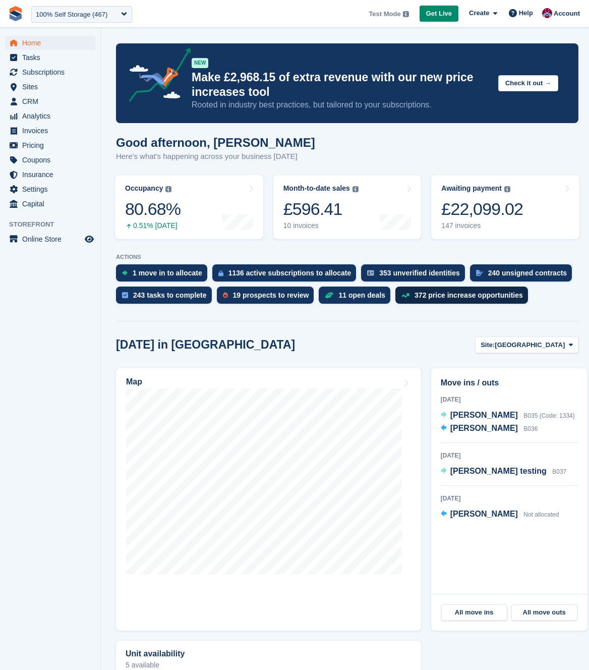
click at [396, 304] on div "372 price increase opportunities" at bounding box center [462, 295] width 133 height 17
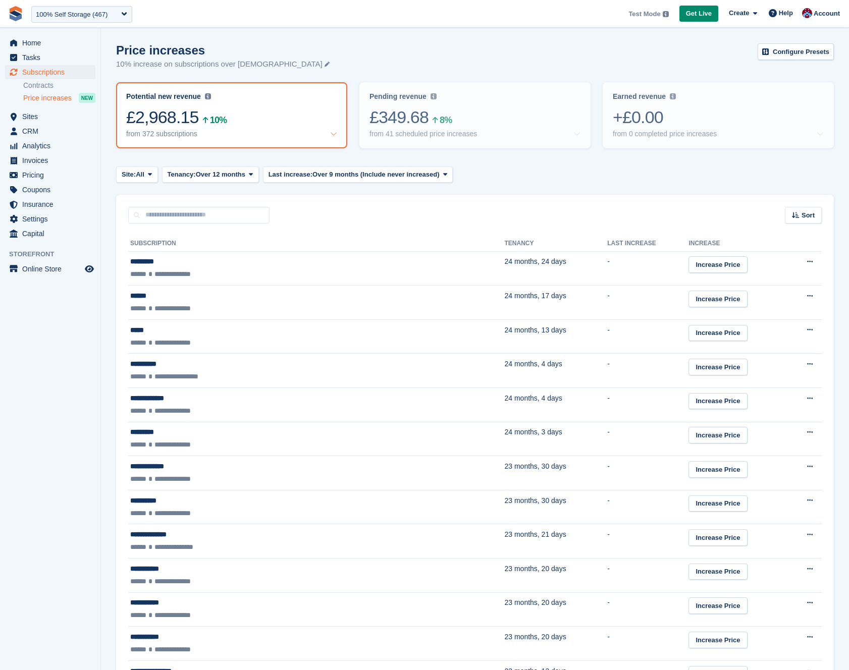
click at [118, 65] on p "10% increase on subscriptions over [DEMOGRAPHIC_DATA]" at bounding box center [222, 65] width 213 height 12
drag, startPoint x: 117, startPoint y: 65, endPoint x: 147, endPoint y: 64, distance: 29.8
click at [149, 64] on p "10% increase on subscriptions over 12 months old" at bounding box center [222, 65] width 213 height 12
click at [176, 67] on p "10% increase on subscriptions over 12 months old" at bounding box center [222, 65] width 213 height 12
drag, startPoint x: 243, startPoint y: 65, endPoint x: 296, endPoint y: 67, distance: 53.6
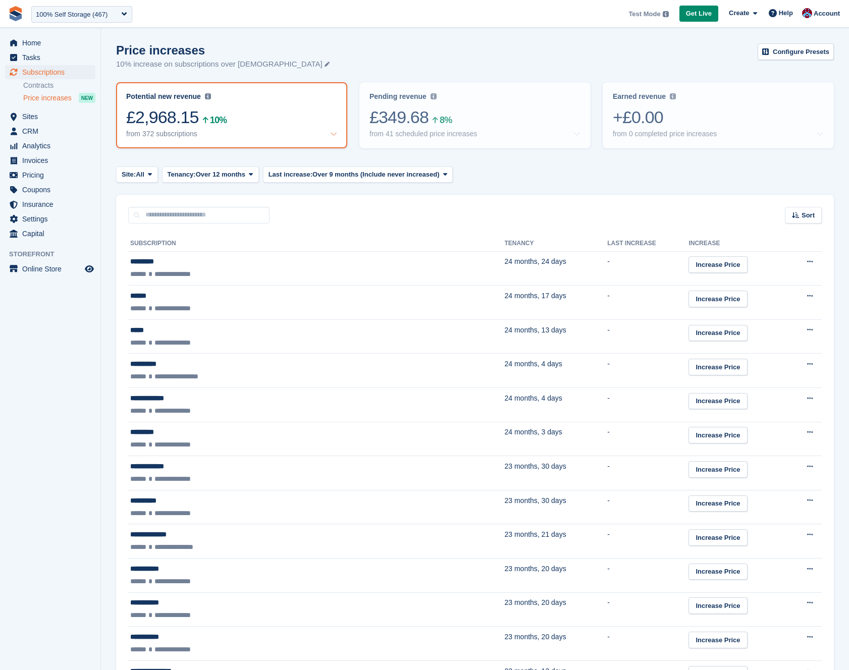
click at [296, 67] on div "Price increases 10% increase on subscriptions over 12 months old Configure Pres…" at bounding box center [475, 62] width 718 height 39
click at [543, 57] on div "Price increases 10% increase on subscriptions over 12 months old Configure Pres…" at bounding box center [475, 62] width 718 height 39
click at [222, 171] on span "Over 12 months" at bounding box center [220, 175] width 49 height 10
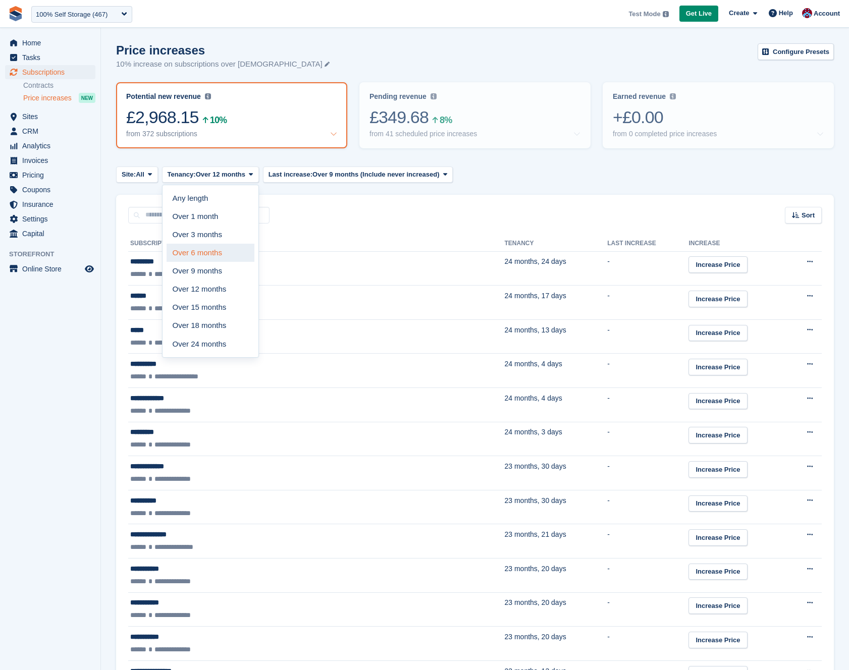
click at [222, 247] on link "Over 6 months" at bounding box center [211, 253] width 88 height 18
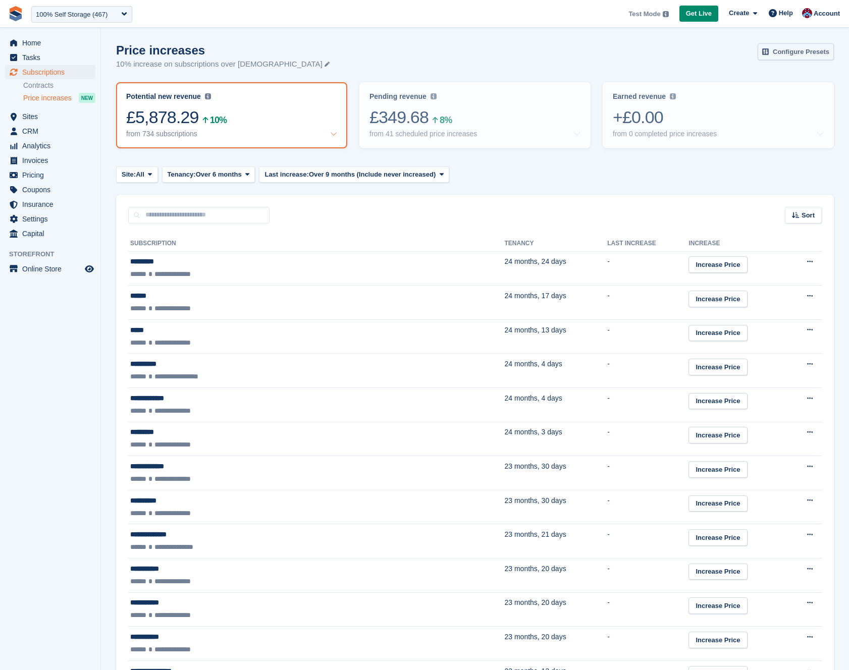
click at [589, 52] on link "Configure Presets" at bounding box center [795, 51] width 76 height 17
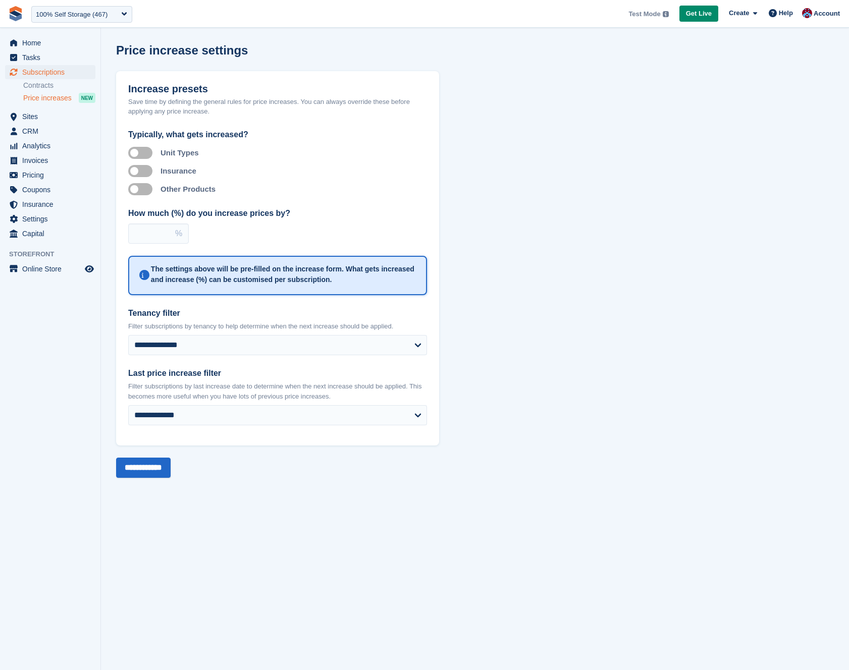
drag, startPoint x: 152, startPoint y: 237, endPoint x: 126, endPoint y: 234, distance: 27.0
click at [125, 234] on div "Increase presets Save time by defining the general rules for price increases. Y…" at bounding box center [277, 258] width 323 height 374
type input "*"
click at [296, 490] on section "Price increase settings Increase presets Save time by defining the general rule…" at bounding box center [475, 335] width 748 height 670
click at [168, 472] on input "**********" at bounding box center [143, 468] width 55 height 20
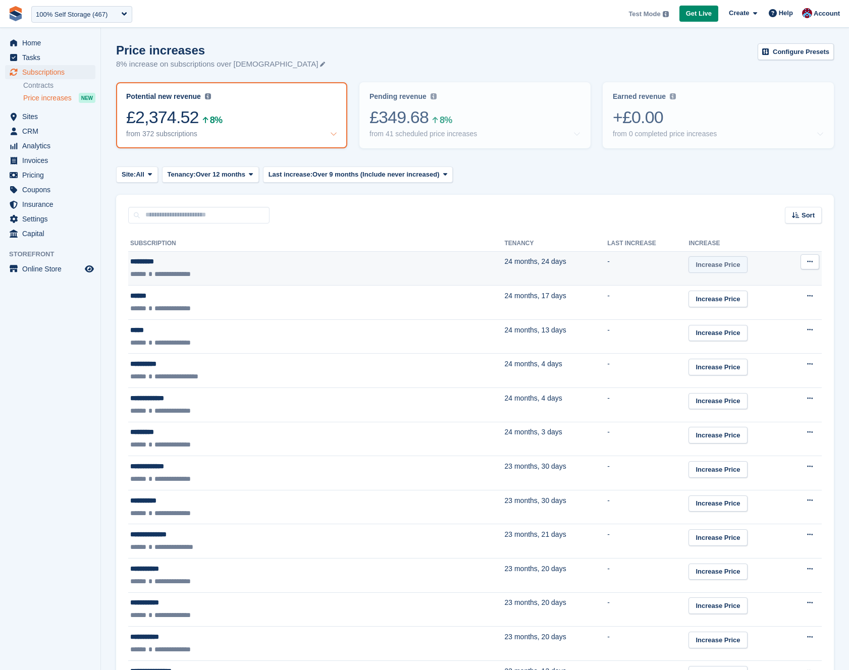
click at [589, 271] on link "Increase Price" at bounding box center [717, 264] width 59 height 17
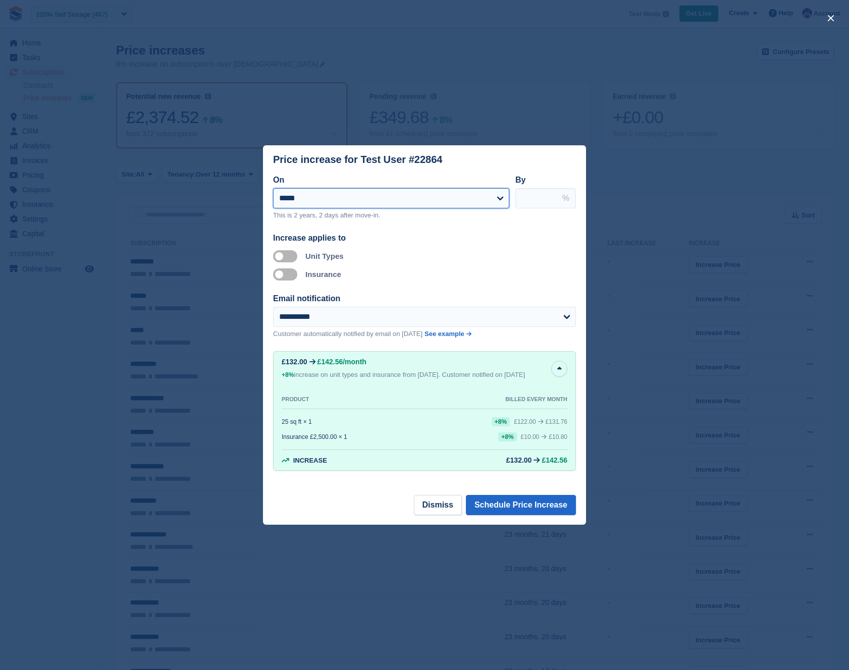
click at [400, 195] on select "**********" at bounding box center [391, 198] width 236 height 20
select select "**********"
click at [273, 188] on select "**********" at bounding box center [391, 198] width 236 height 20
drag, startPoint x: 515, startPoint y: 427, endPoint x: 531, endPoint y: 426, distance: 15.7
click at [531, 425] on div "£122.00" at bounding box center [525, 421] width 22 height 7
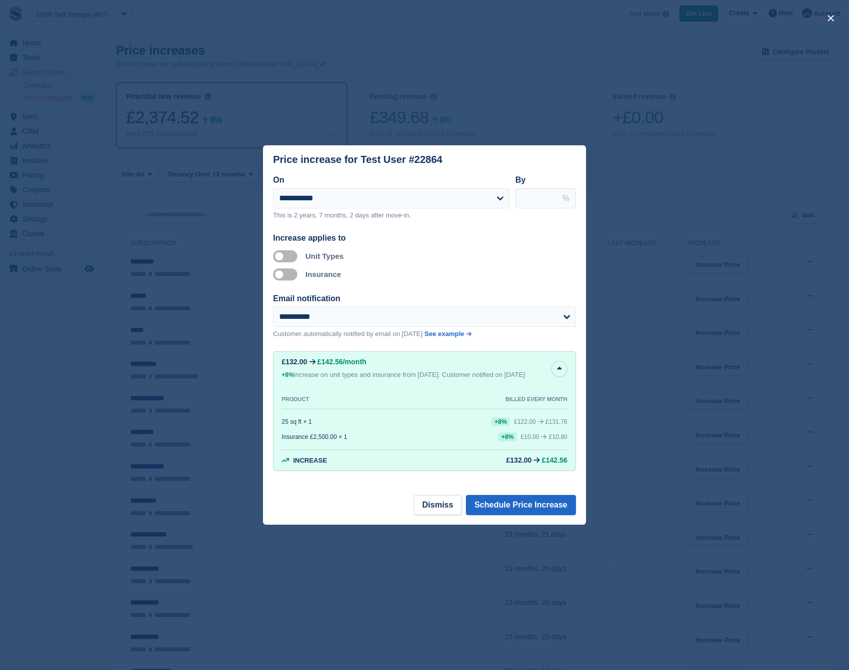
click at [536, 426] on div "£122.00 £131.76" at bounding box center [540, 421] width 53 height 9
drag, startPoint x: 523, startPoint y: 446, endPoint x: 536, endPoint y: 442, distance: 13.7
click at [536, 442] on div "£10.00 £10.80" at bounding box center [544, 436] width 46 height 9
click at [500, 464] on div "Increase £132.00 £142.56" at bounding box center [425, 460] width 286 height 8
click at [558, 464] on span "£142.56" at bounding box center [554, 460] width 26 height 8
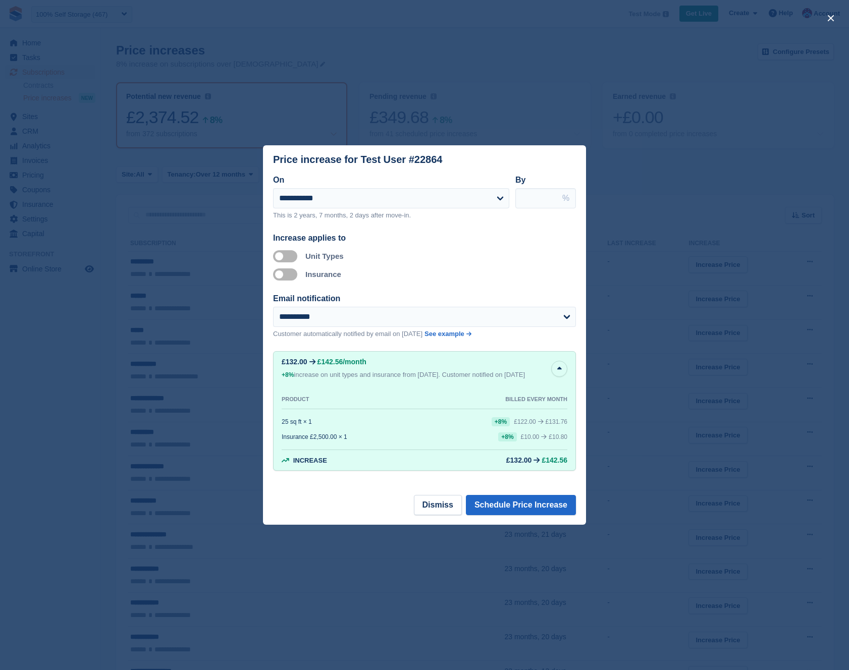
click at [292, 274] on label "Apply to insurance" at bounding box center [287, 275] width 28 height 2
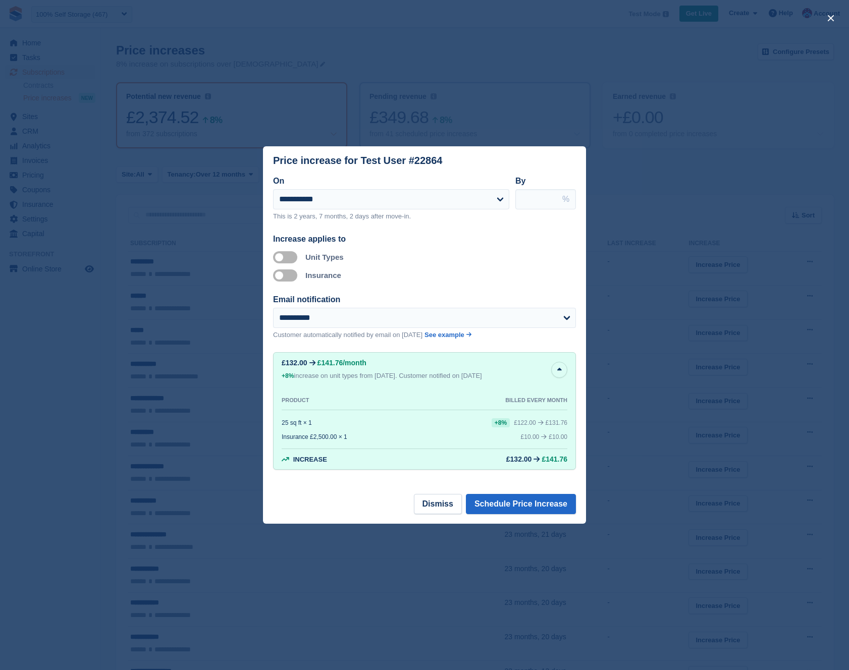
click at [463, 111] on div "close" at bounding box center [424, 335] width 849 height 670
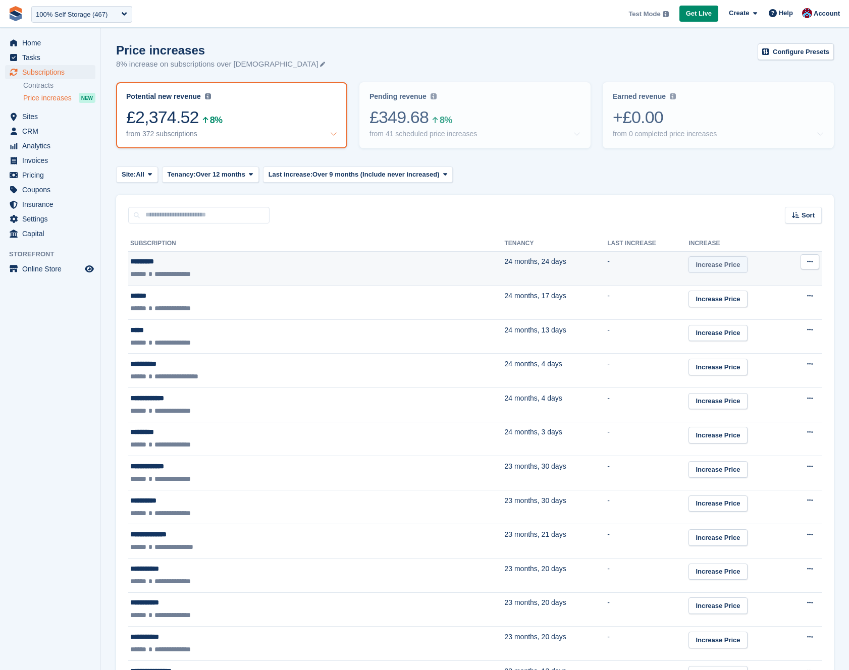
click at [589, 264] on link "Increase Price" at bounding box center [717, 264] width 59 height 17
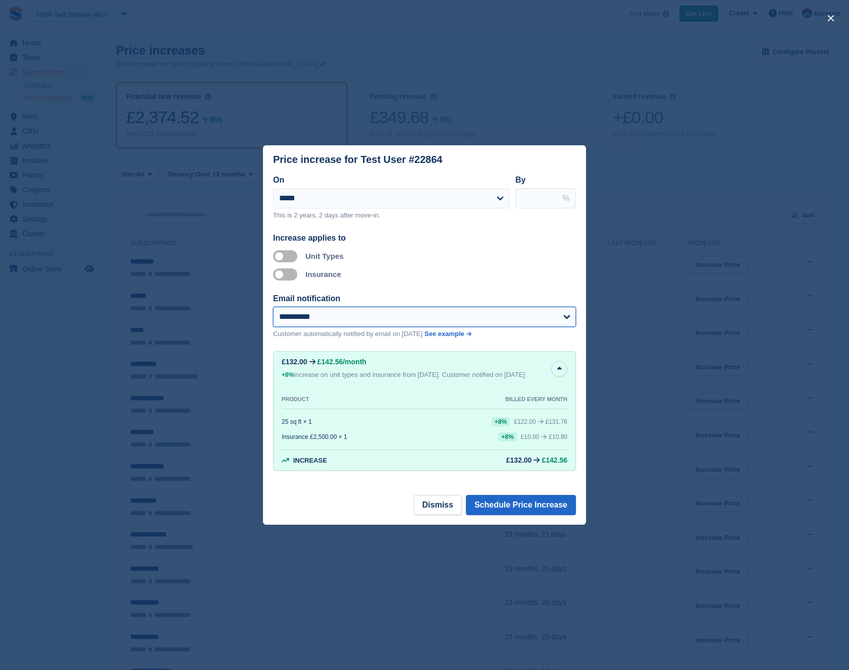
click at [426, 311] on select "**********" at bounding box center [424, 317] width 303 height 20
drag, startPoint x: 443, startPoint y: 285, endPoint x: 619, endPoint y: 142, distance: 226.7
click at [589, 142] on div "close" at bounding box center [424, 335] width 849 height 670
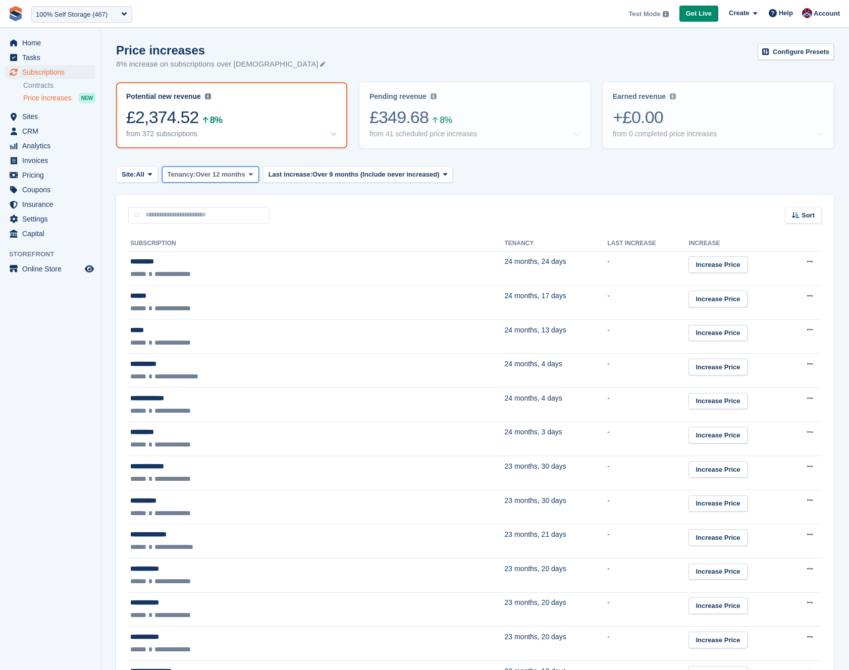
click at [233, 176] on span "Over 12 months" at bounding box center [220, 175] width 49 height 10
click at [224, 344] on link "Over 24 months" at bounding box center [211, 344] width 88 height 18
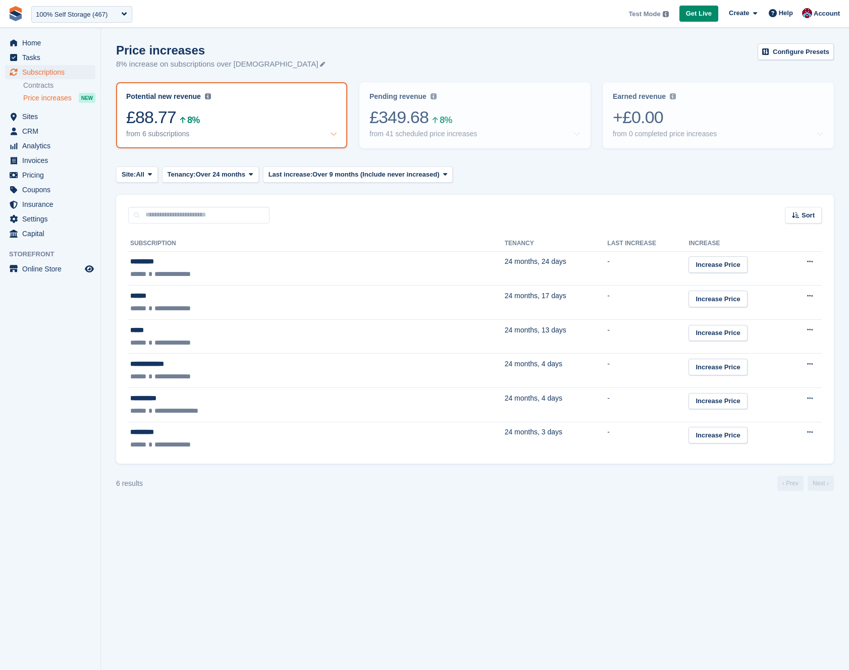
click at [348, 540] on section "Price adjustment setting updated Price increases 8% increase on subscriptions o…" at bounding box center [475, 335] width 748 height 670
drag, startPoint x: 619, startPoint y: 142, endPoint x: 292, endPoint y: 558, distance: 529.1
click at [292, 558] on section "Price adjustment setting updated Price increases 8% increase on subscriptions o…" at bounding box center [475, 335] width 748 height 670
click at [142, 343] on div "**********" at bounding box center [242, 343] width 224 height 11
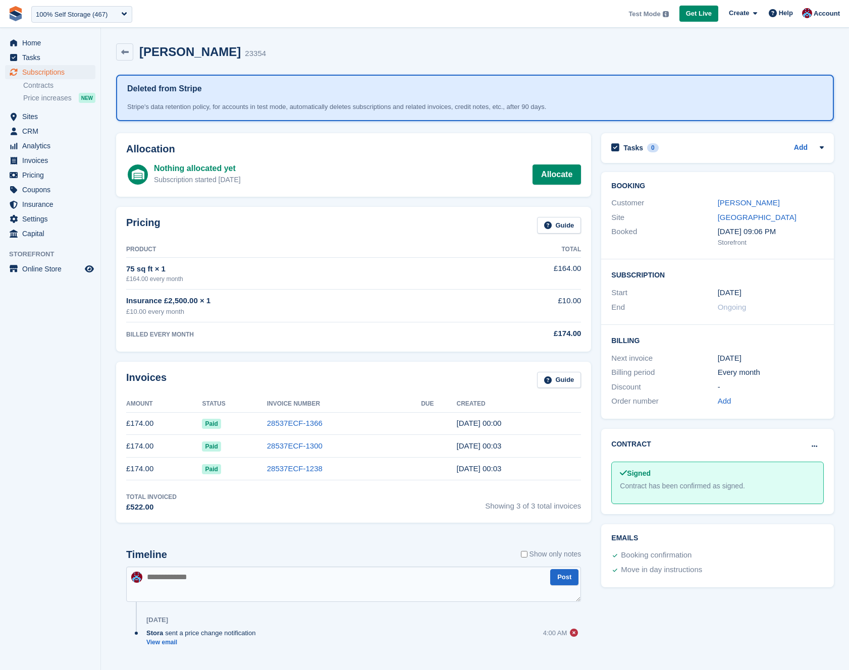
scroll to position [3, 0]
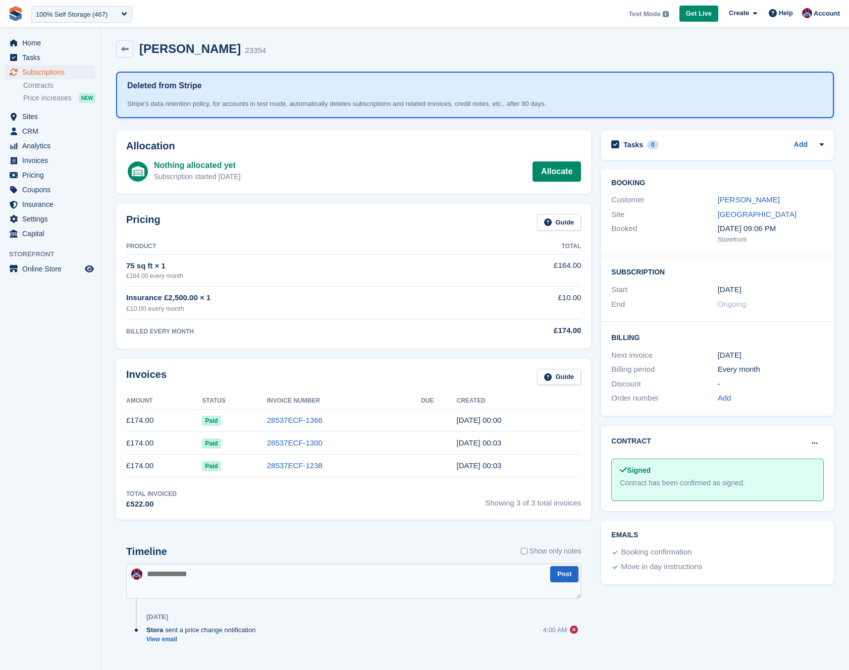
click at [127, 46] on icon at bounding box center [125, 49] width 8 height 8
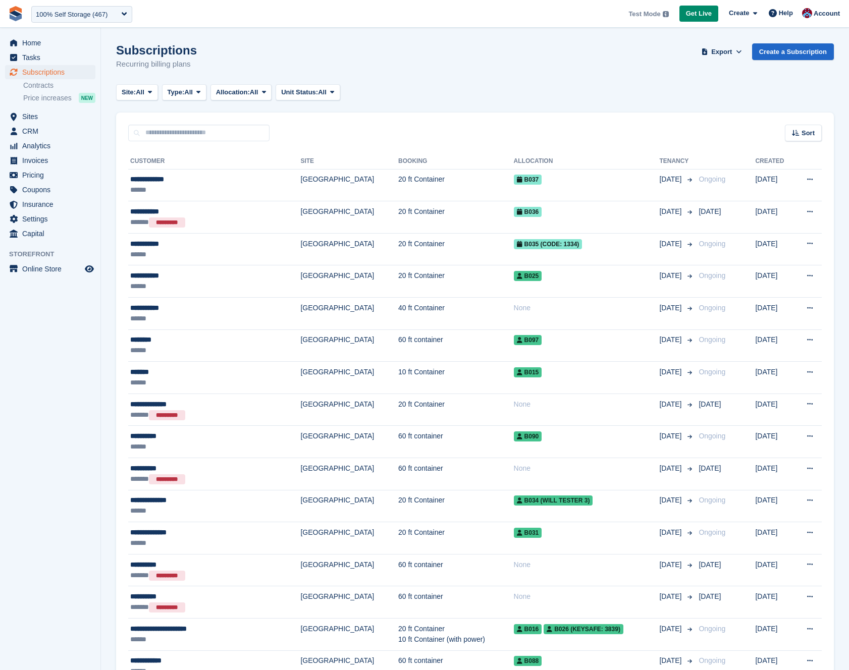
click at [54, 99] on span "Price increases" at bounding box center [47, 98] width 48 height 10
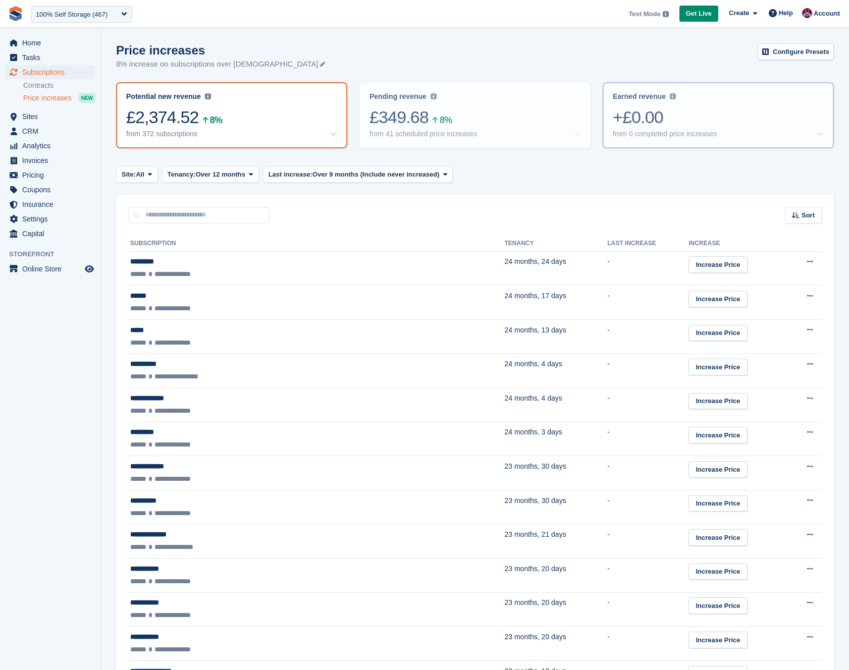
scroll to position [1, 0]
drag, startPoint x: 0, startPoint y: 0, endPoint x: 662, endPoint y: 106, distance: 670.1
click at [662, 106] on div "+£0.00" at bounding box center [718, 116] width 211 height 21
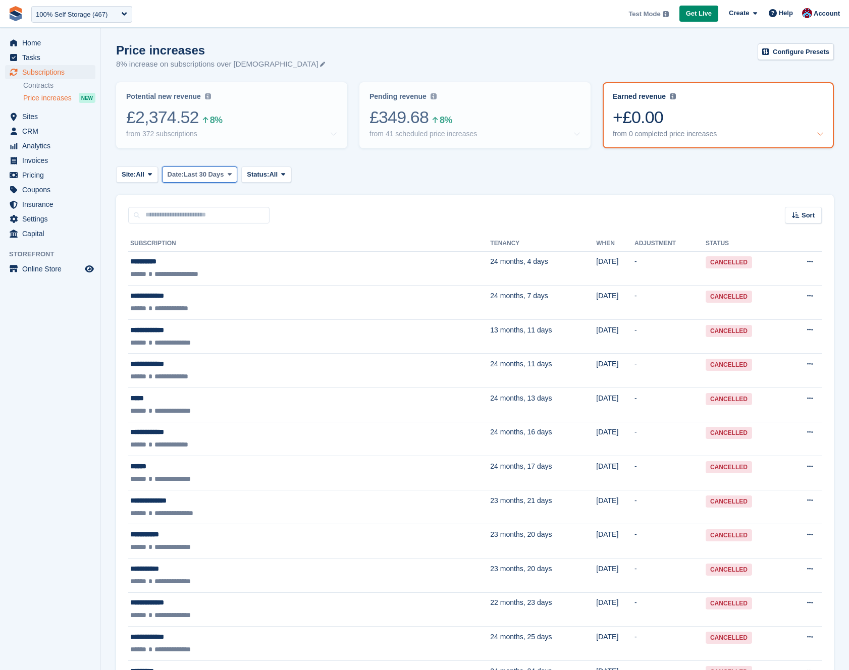
click at [206, 175] on span "Last 30 Days" at bounding box center [204, 175] width 40 height 10
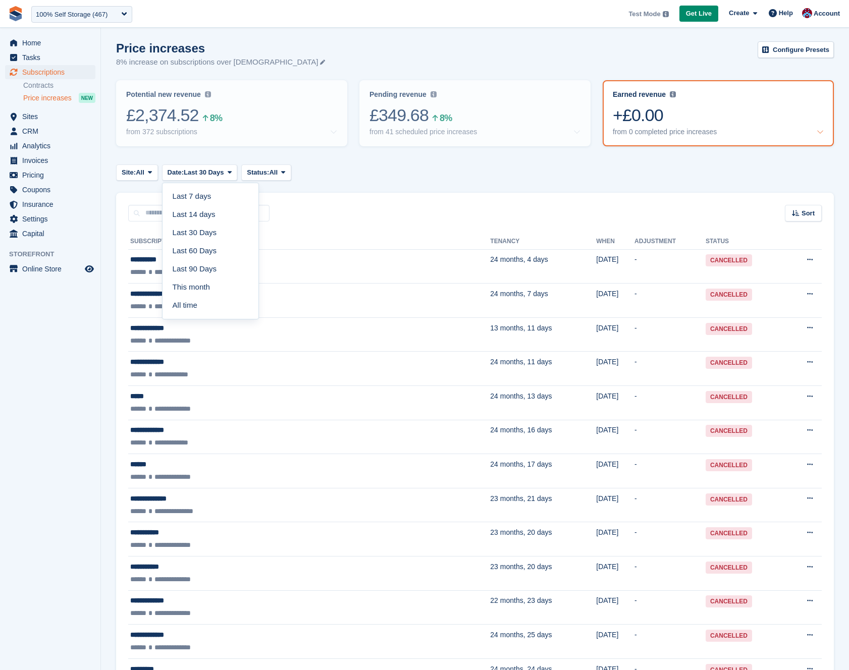
click at [212, 200] on link "Last 7 days" at bounding box center [211, 196] width 88 height 18
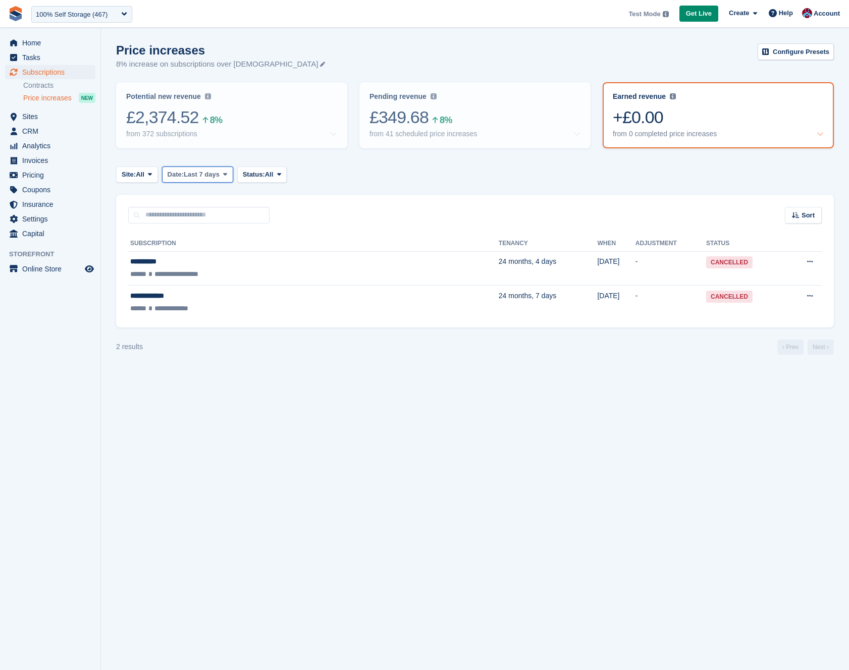
click at [215, 172] on span "Last 7 days" at bounding box center [202, 175] width 36 height 10
click at [210, 224] on link "Last 14 days" at bounding box center [211, 216] width 88 height 18
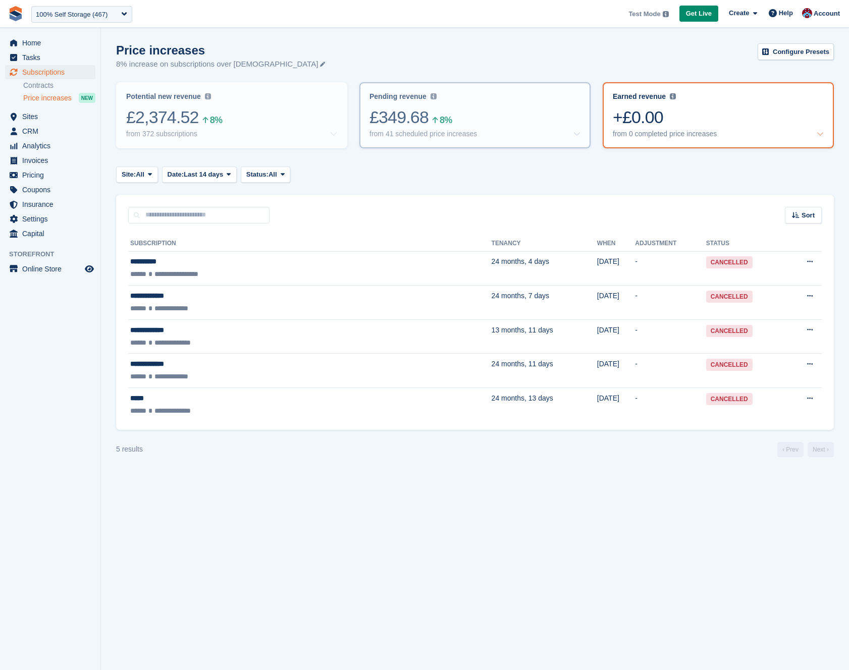
drag, startPoint x: 662, startPoint y: 106, endPoint x: 502, endPoint y: 120, distance: 160.0
click at [502, 120] on div "£349.68 8%" at bounding box center [474, 117] width 211 height 21
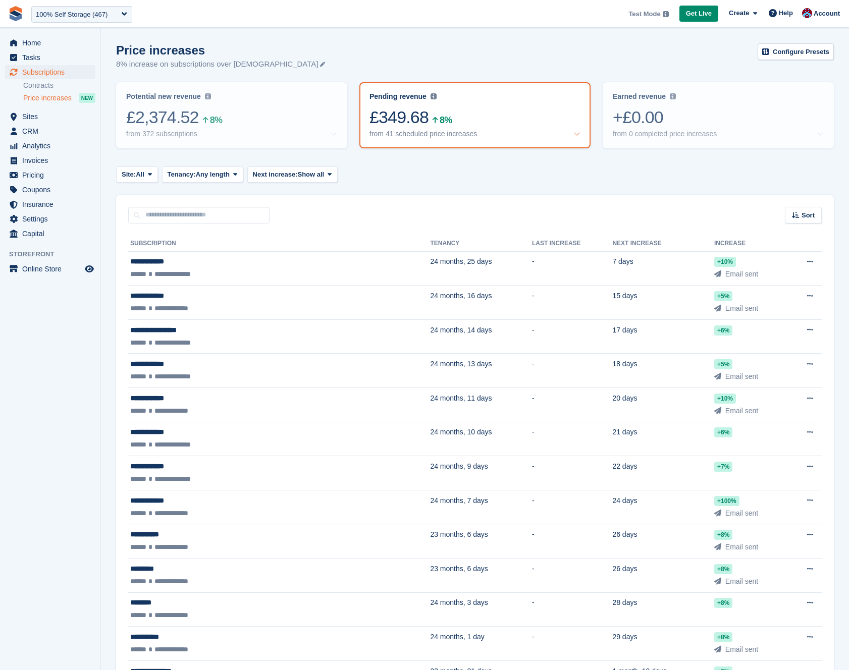
drag, startPoint x: 502, startPoint y: 120, endPoint x: 664, endPoint y: 213, distance: 187.0
click at [664, 213] on div "Sort Sort by Customer name Tenancy Next increase Next increase (earliest first)…" at bounding box center [475, 209] width 718 height 29
drag, startPoint x: 664, startPoint y: 213, endPoint x: 658, endPoint y: 207, distance: 8.9
click at [658, 207] on div "Sort Sort by Customer name Tenancy Next increase Next increase (earliest first)…" at bounding box center [475, 209] width 718 height 29
click at [714, 261] on div "+10%" at bounding box center [725, 262] width 22 height 10
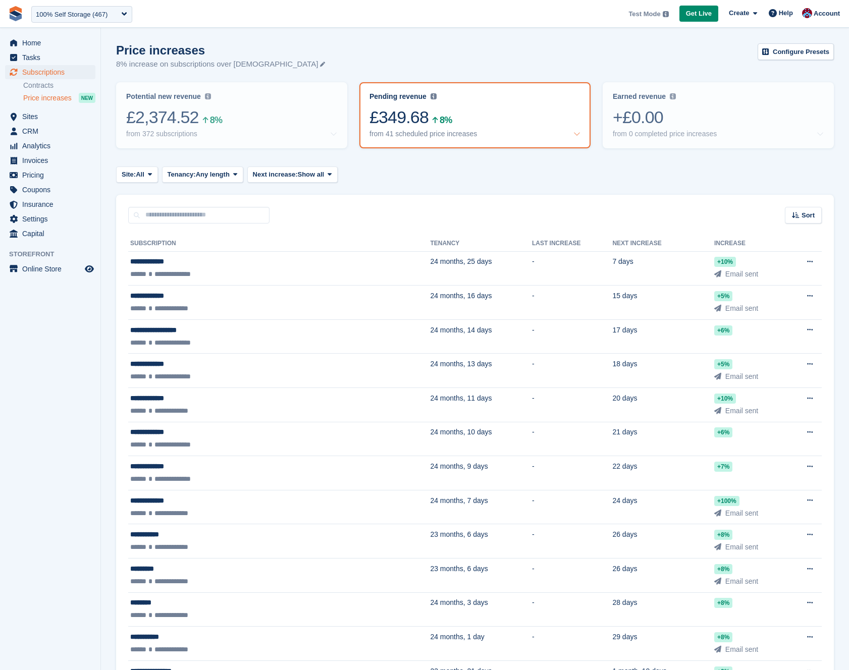
click at [687, 215] on div "Sort Sort by Customer name Tenancy Next increase Next increase (earliest first)…" at bounding box center [475, 209] width 718 height 29
drag, startPoint x: 744, startPoint y: 192, endPoint x: 802, endPoint y: 210, distance: 60.8
click at [800, 214] on div "Sort" at bounding box center [803, 214] width 37 height 17
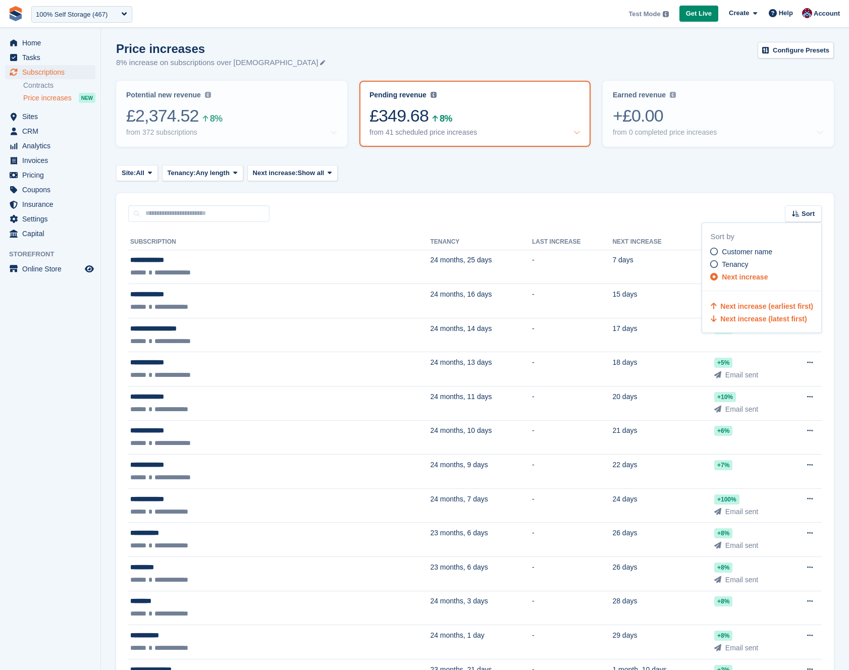
scroll to position [4, 0]
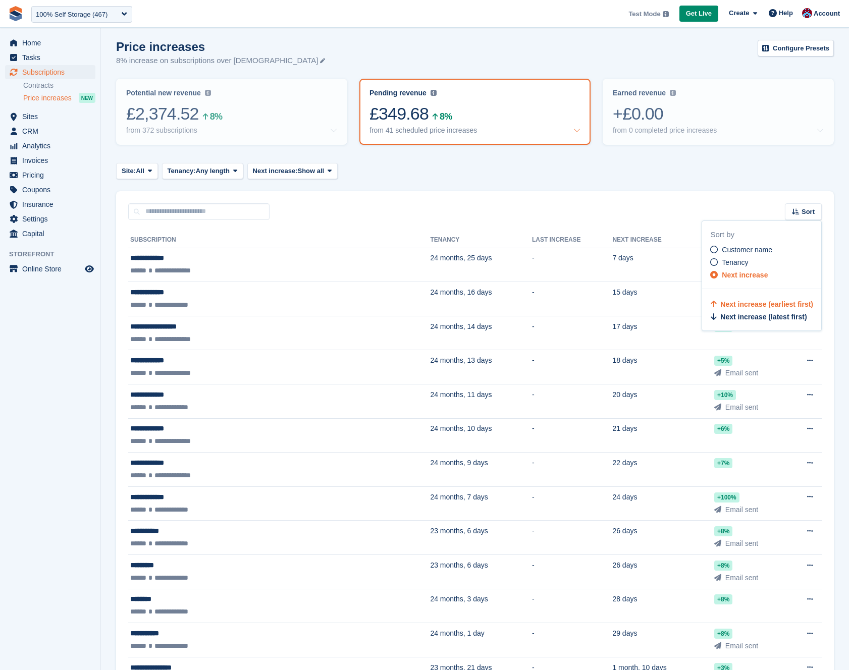
click at [695, 171] on div "Site: All All Nottingham Leicester Richmond Main St iIves Test Site Edenderry T…" at bounding box center [475, 171] width 718 height 17
drag, startPoint x: 400, startPoint y: 187, endPoint x: 412, endPoint y: 104, distance: 83.7
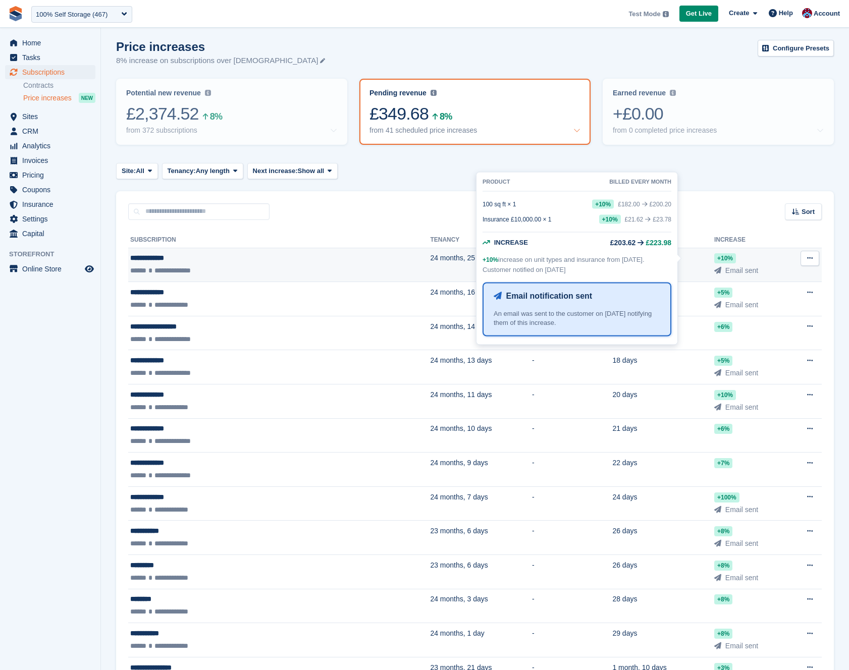
scroll to position [2, 0]
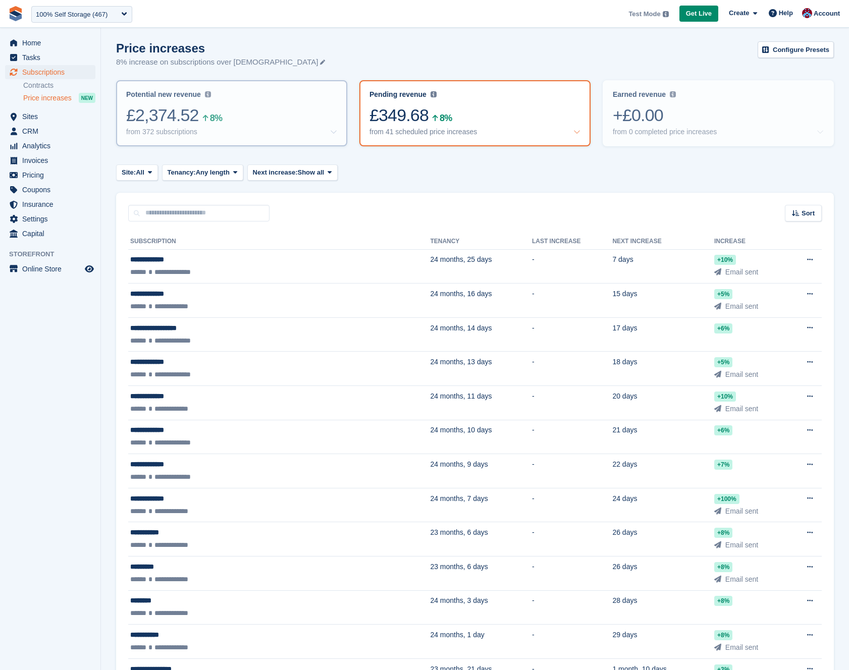
click at [190, 129] on div "from 372 subscriptions" at bounding box center [161, 132] width 71 height 9
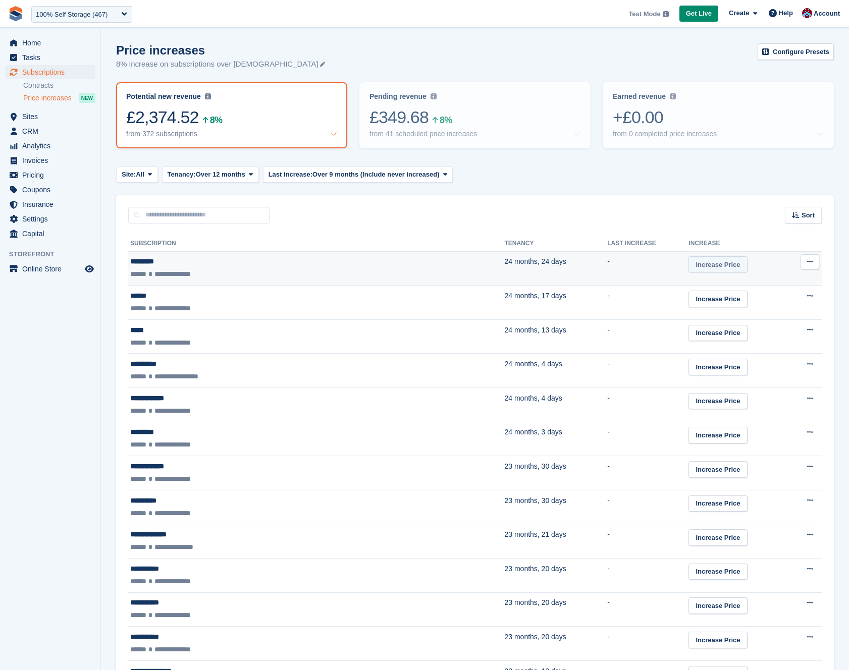
click at [688, 263] on link "Increase Price" at bounding box center [717, 264] width 59 height 17
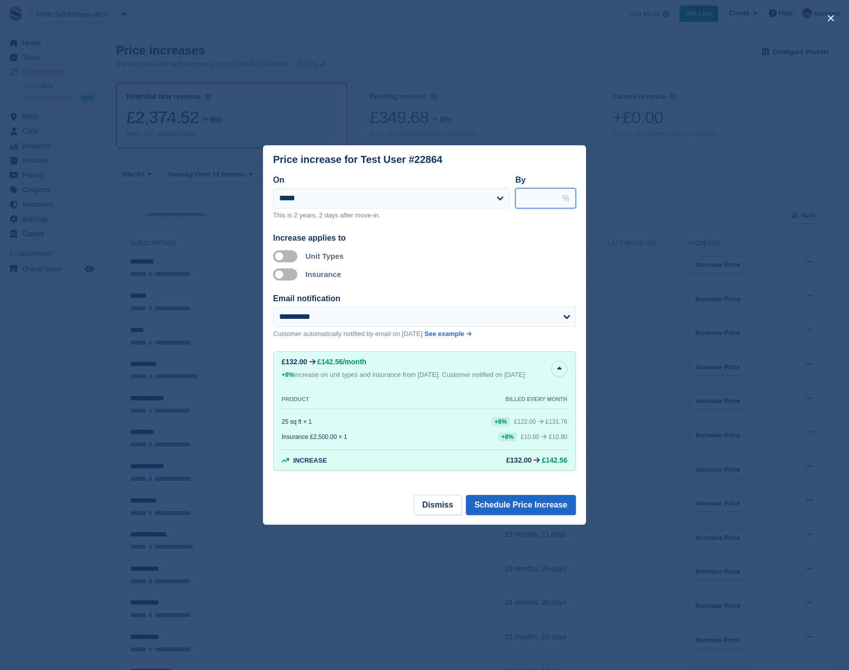
click at [532, 197] on input "***" at bounding box center [545, 198] width 61 height 20
type input "****"
type input "***"
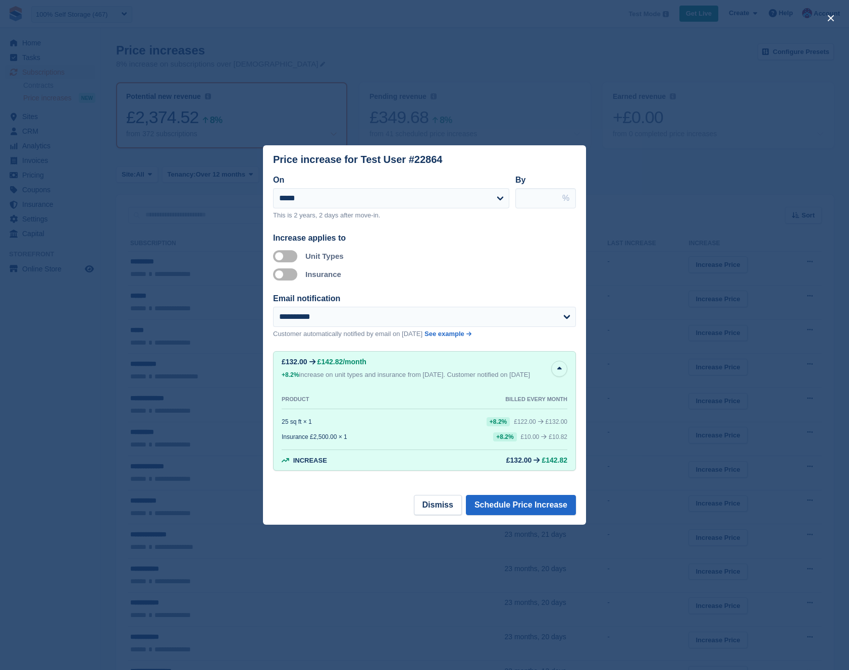
type input "****"
type input "***"
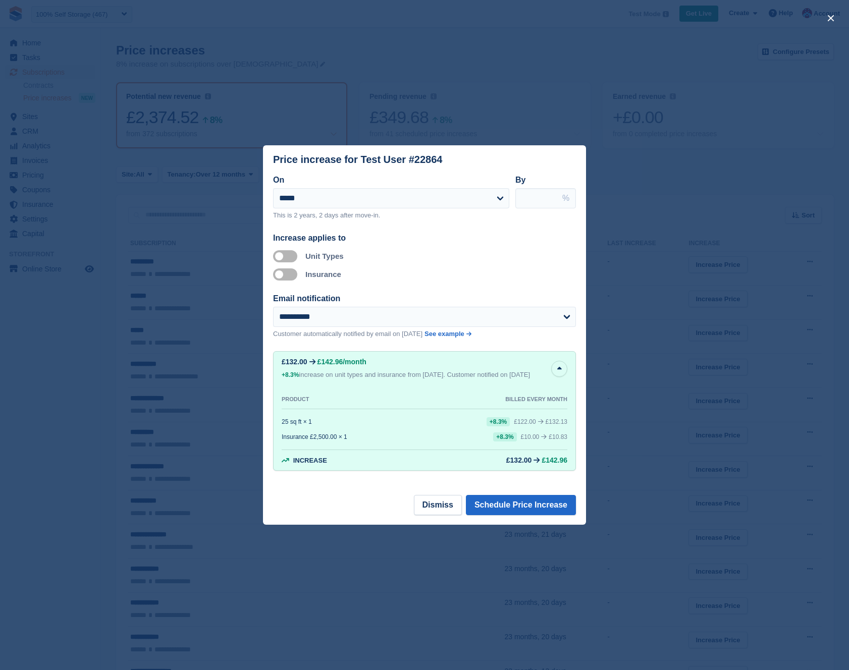
type input "****"
click at [602, 215] on div "close" at bounding box center [424, 335] width 849 height 670
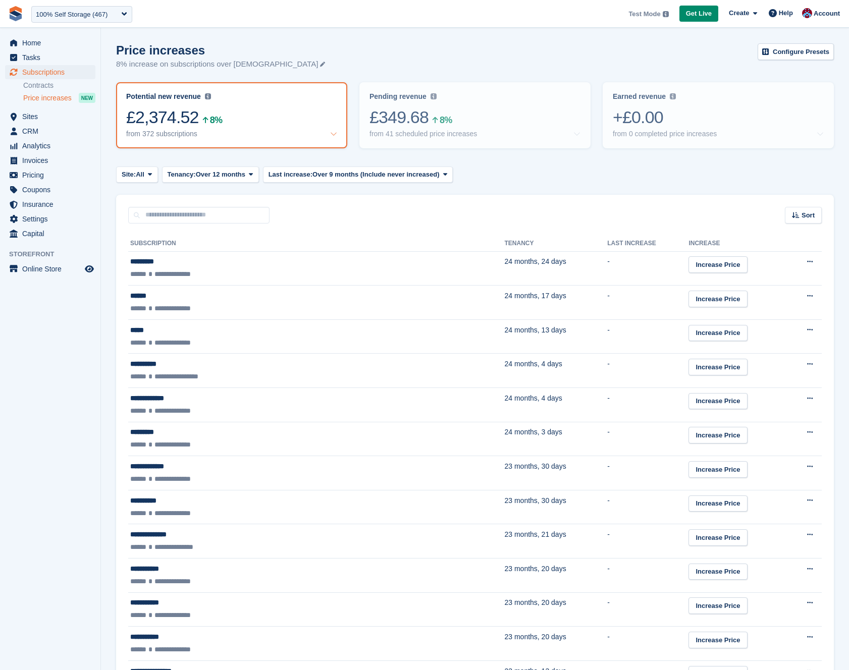
click at [34, 96] on span "Price increases" at bounding box center [47, 98] width 48 height 10
click at [32, 116] on span "Sites" at bounding box center [52, 117] width 61 height 14
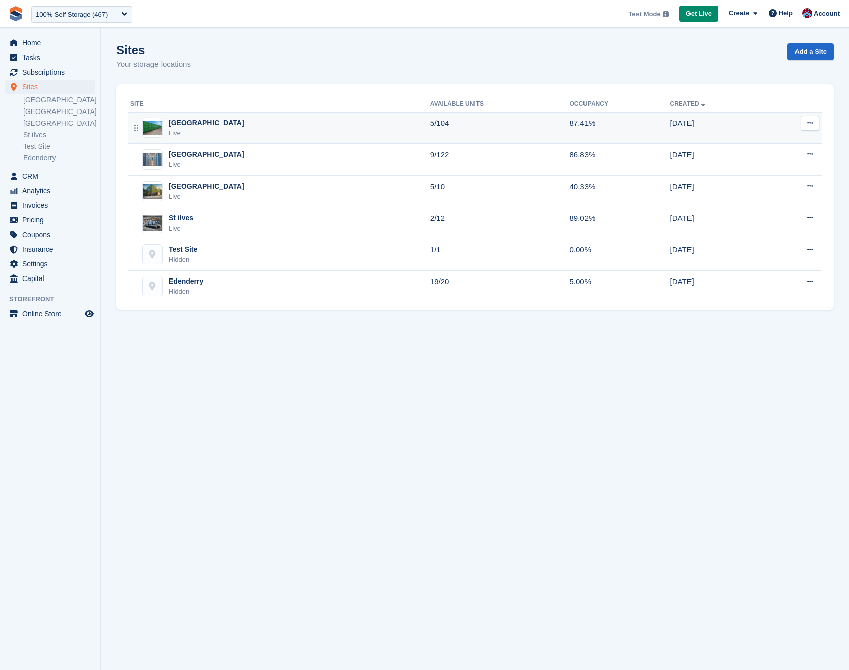
click at [232, 137] on div "Nottingham Live" at bounding box center [280, 128] width 300 height 21
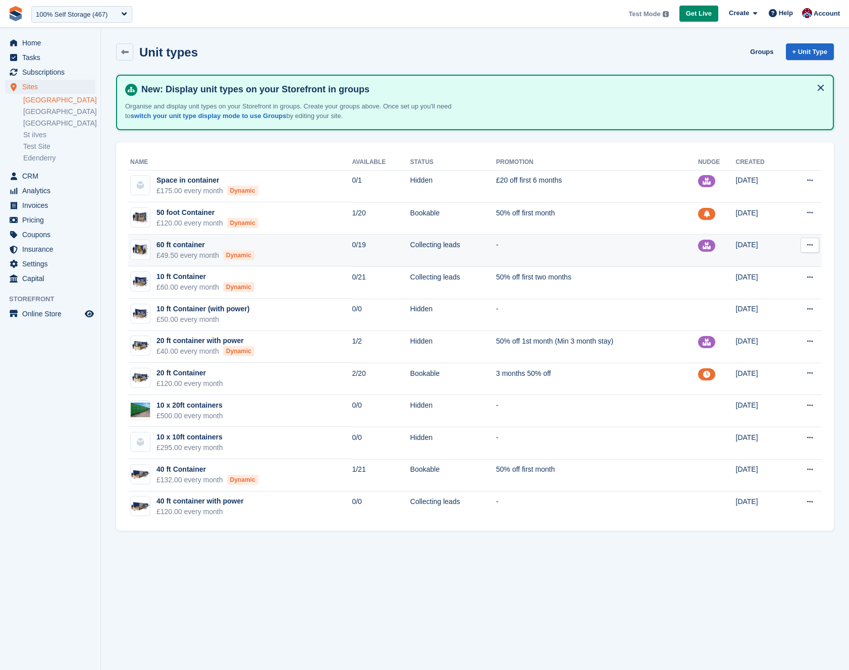
click at [277, 251] on td "60 ft container £49.50 every month Dynamic" at bounding box center [240, 251] width 224 height 32
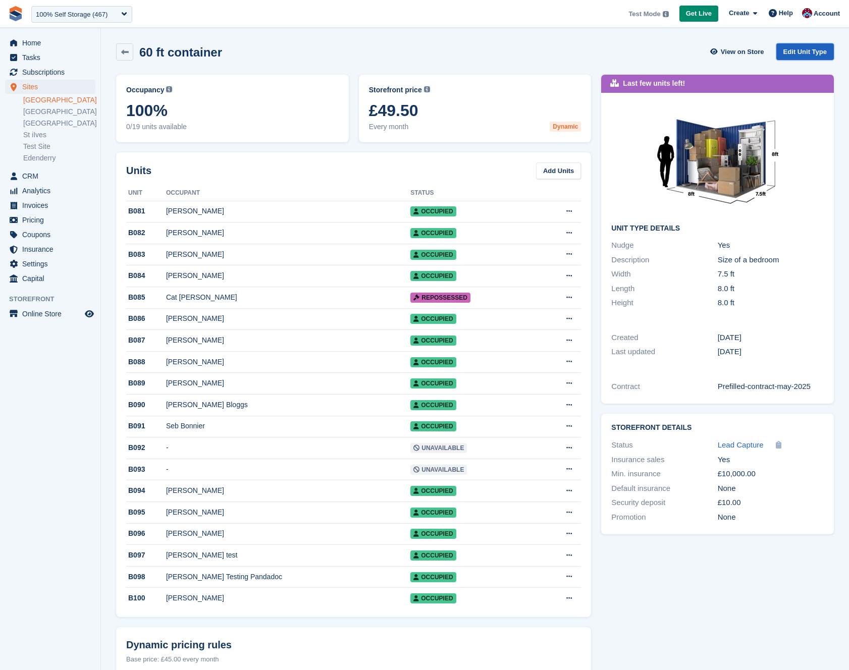
click at [793, 52] on link "Edit Unit Type" at bounding box center [805, 51] width 58 height 17
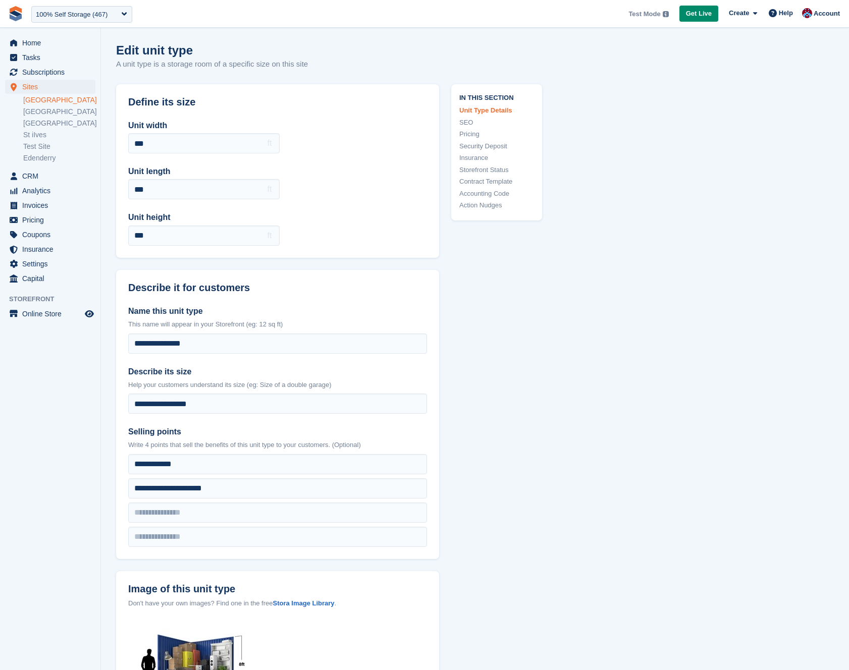
click at [473, 134] on link "Pricing" at bounding box center [496, 134] width 75 height 10
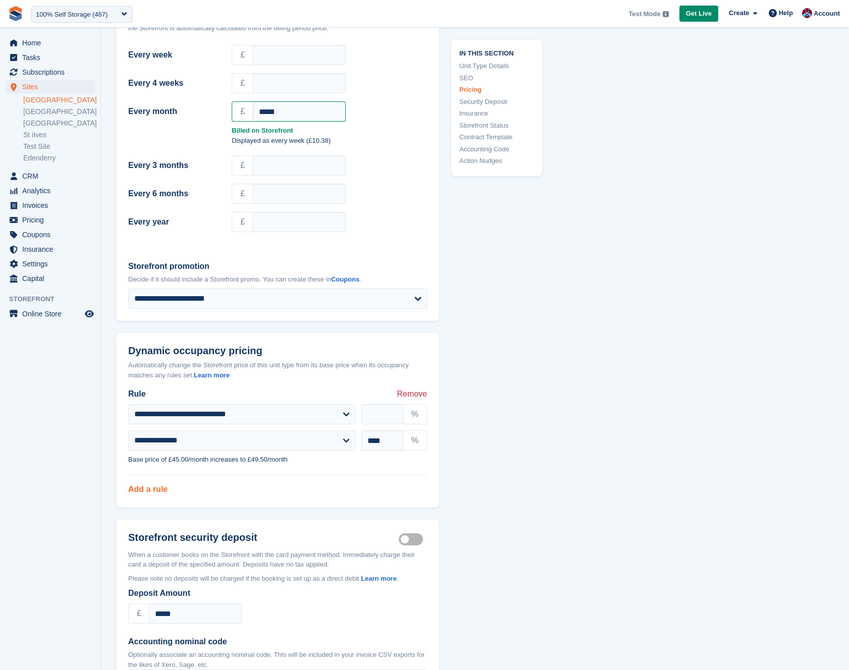
scroll to position [942, 0]
drag, startPoint x: 174, startPoint y: 447, endPoint x: 190, endPoint y: 446, distance: 16.7
click at [190, 454] on p "Base price of £45.00/month increases to £49.50/month" at bounding box center [277, 459] width 299 height 10
click at [263, 454] on p "Base price of £45.00/month increases to £49.50/month" at bounding box center [277, 459] width 299 height 10
drag, startPoint x: 251, startPoint y: 447, endPoint x: 268, endPoint y: 444, distance: 17.3
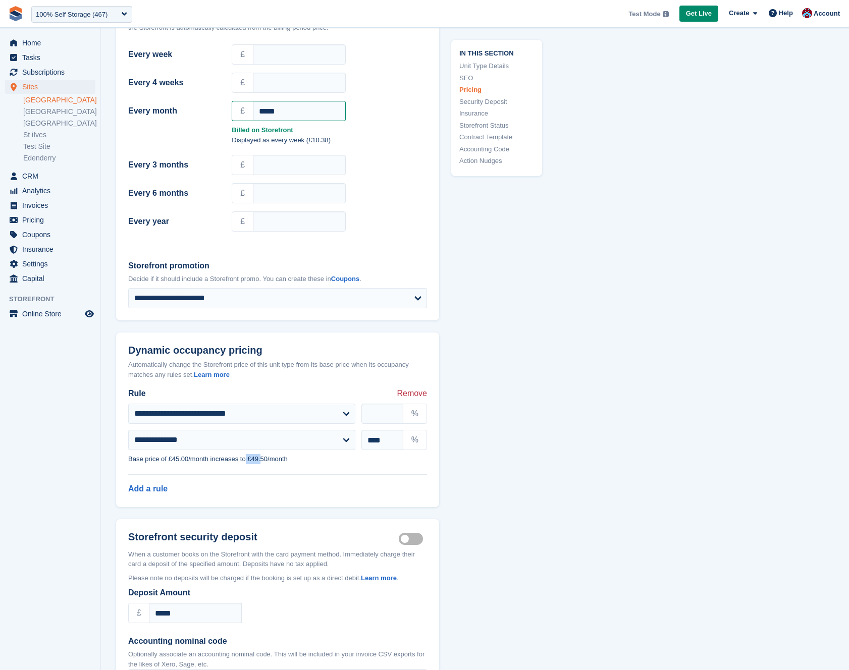
click at [268, 454] on p "Base price of £45.00/month increases to £49.50/month" at bounding box center [277, 459] width 299 height 10
click at [271, 454] on p "Base price of £45.00/month increases to £49.50/month" at bounding box center [277, 459] width 299 height 10
click at [133, 484] on link "Add a rule" at bounding box center [147, 488] width 39 height 9
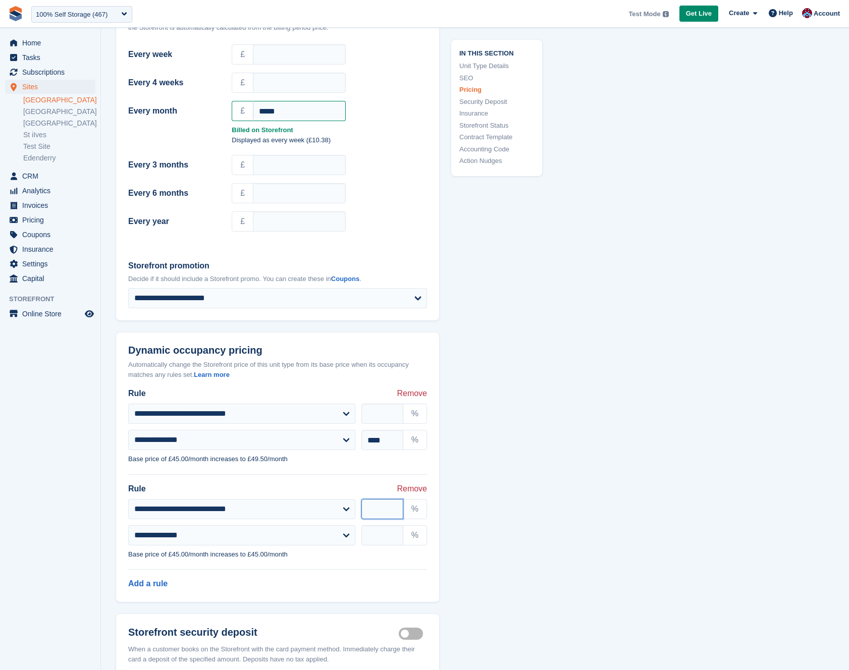
click at [366, 499] on input "number" at bounding box center [382, 509] width 42 height 20
type input "**"
click at [386, 525] on input "text" at bounding box center [382, 535] width 42 height 20
type input "**"
click at [576, 496] on div "**********" at bounding box center [475, 620] width 718 height 2954
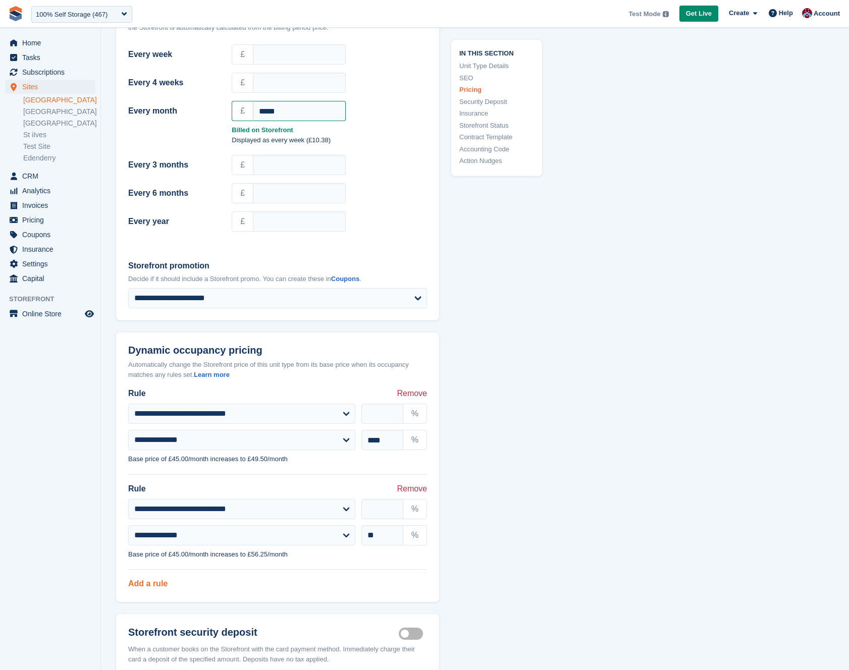
click at [155, 579] on link "Add a rule" at bounding box center [147, 583] width 39 height 9
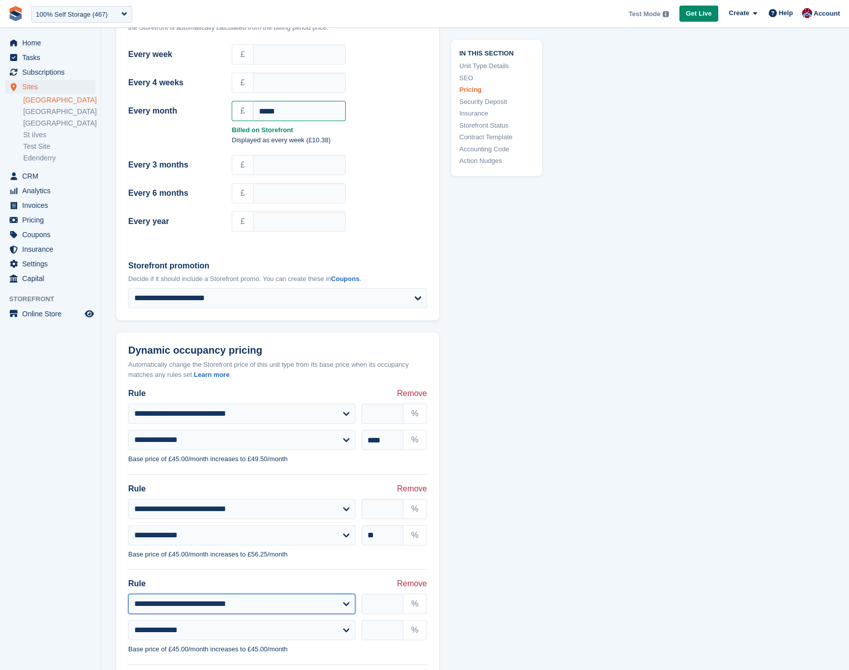
click at [211, 594] on select "**********" at bounding box center [241, 604] width 227 height 20
select select "*********"
click at [128, 594] on select "**********" at bounding box center [241, 604] width 227 height 20
click at [373, 594] on input "number" at bounding box center [382, 604] width 42 height 20
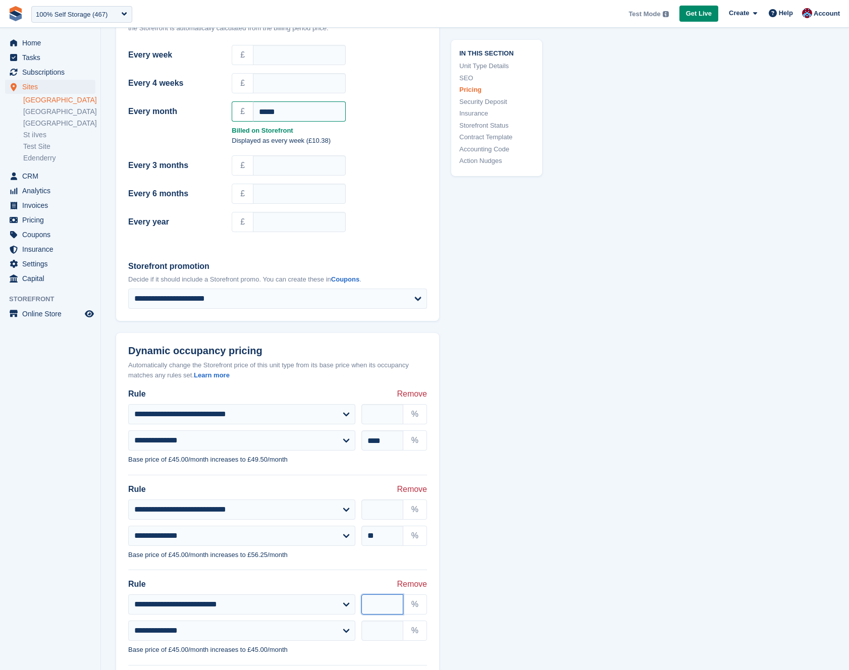
type input "*"
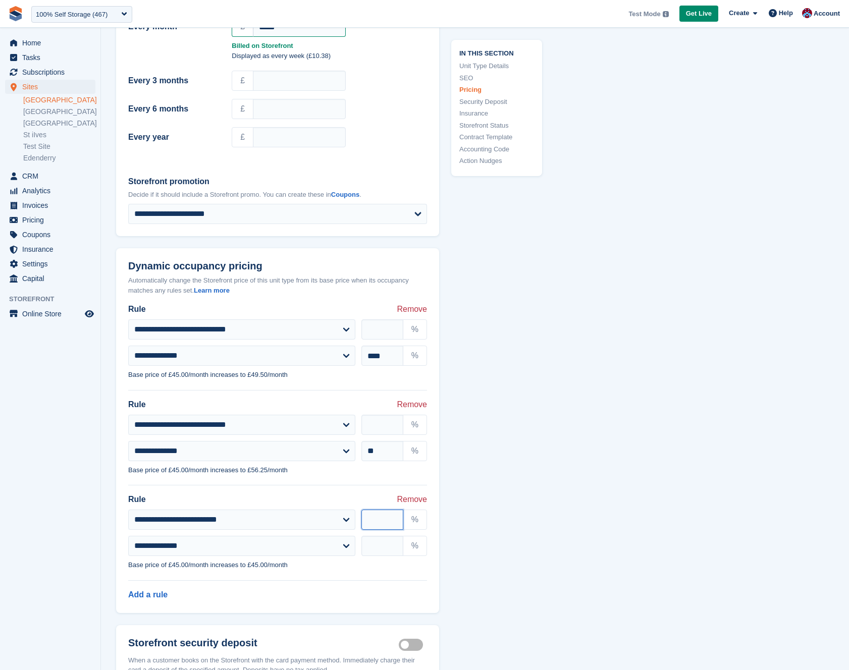
scroll to position [1027, 0]
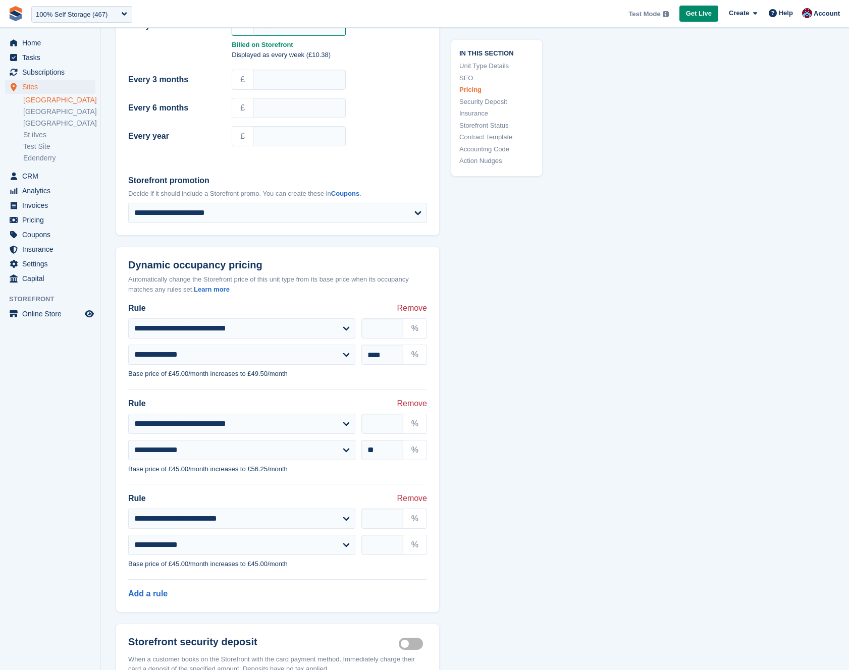
click at [403, 493] on span "Remove" at bounding box center [412, 499] width 30 height 12
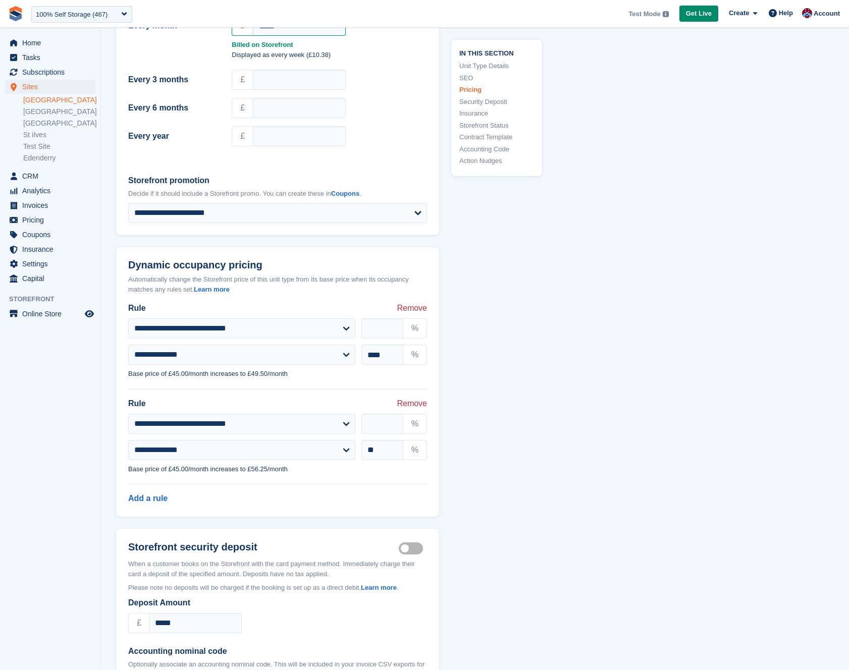
click at [411, 398] on span "Remove" at bounding box center [412, 404] width 30 height 12
